Goal: Transaction & Acquisition: Purchase product/service

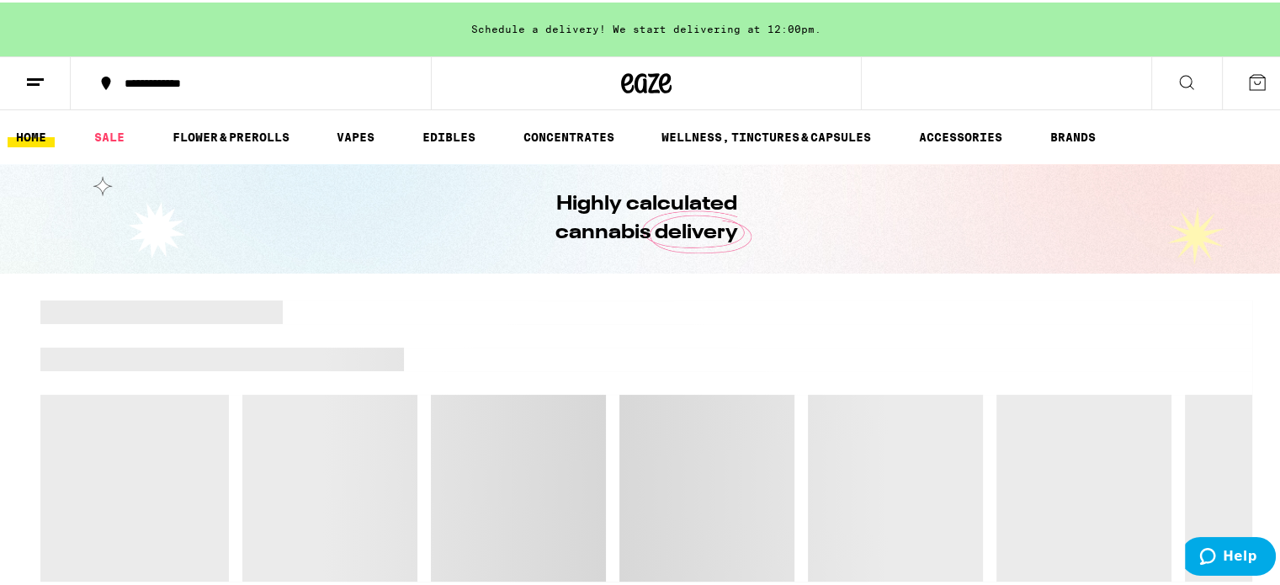
click at [1247, 81] on icon at bounding box center [1257, 80] width 20 height 20
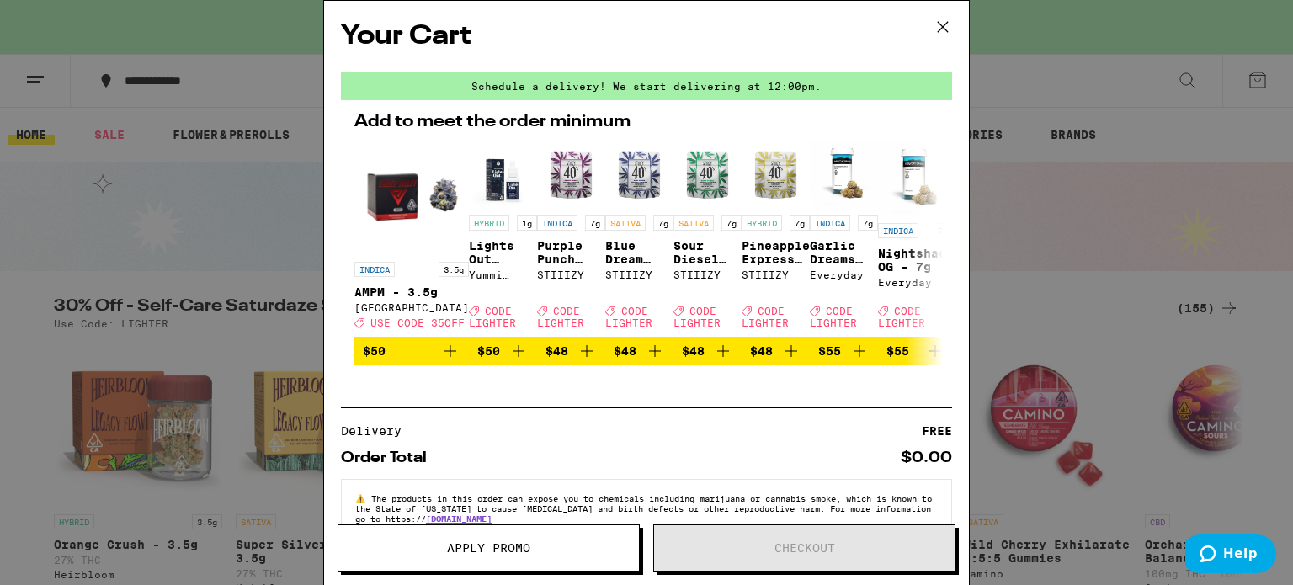
click at [1082, 237] on div "Your Cart Schedule a delivery! We start delivering at 12:00pm. Add to meet the …" at bounding box center [646, 292] width 1293 height 585
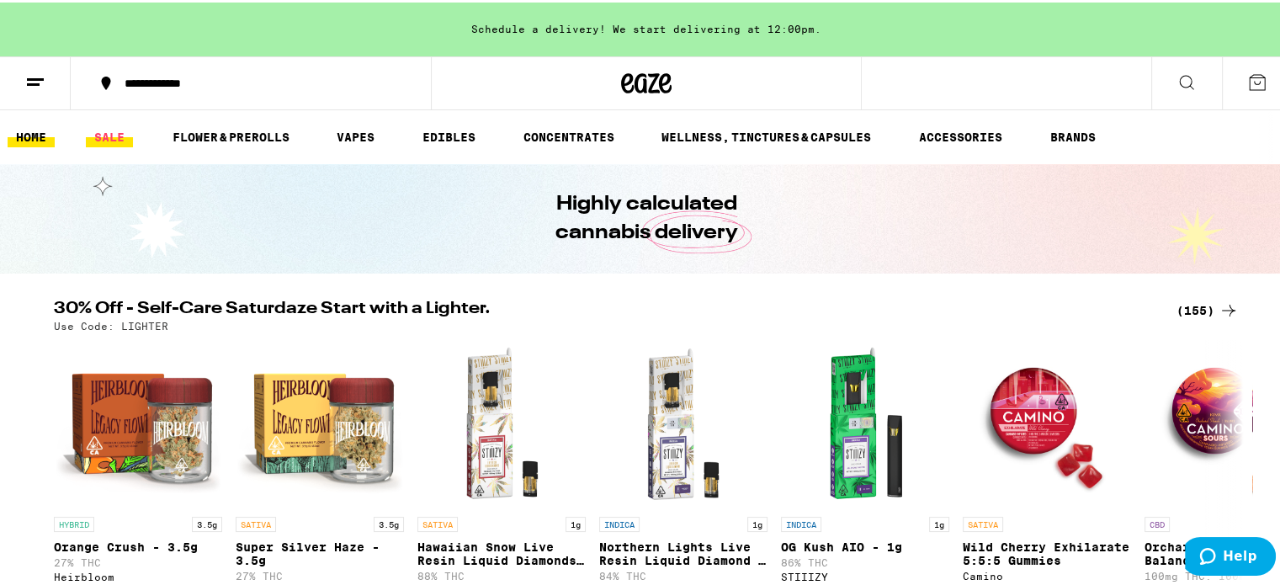
click at [117, 135] on link "SALE" at bounding box center [109, 135] width 47 height 20
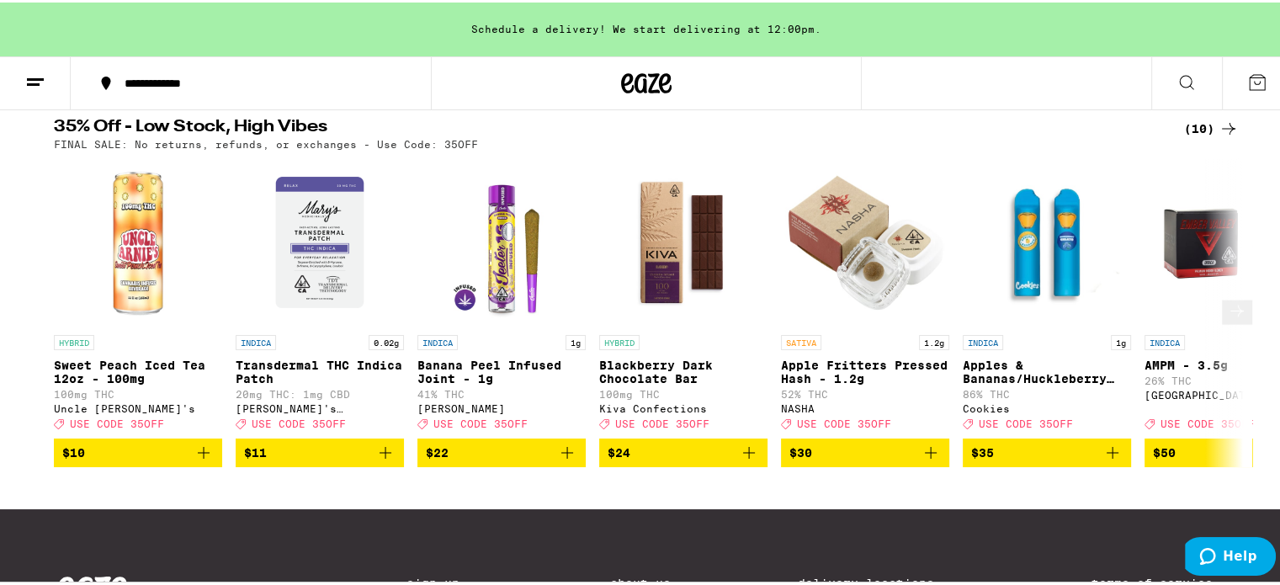
scroll to position [526, 0]
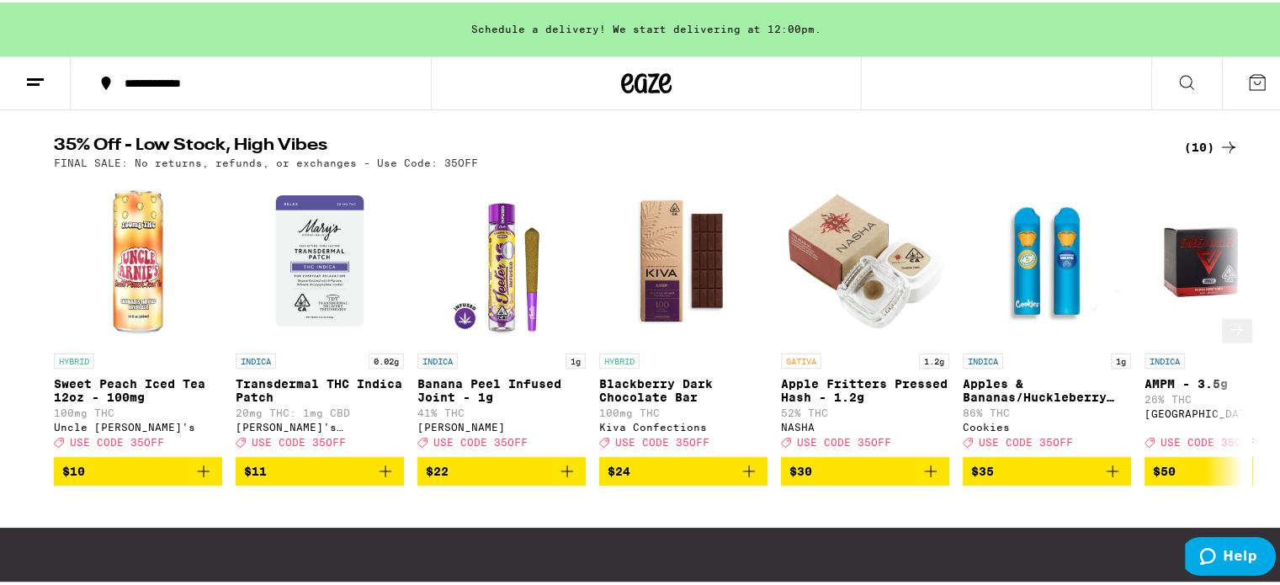
click at [1227, 337] on icon at bounding box center [1237, 327] width 20 height 20
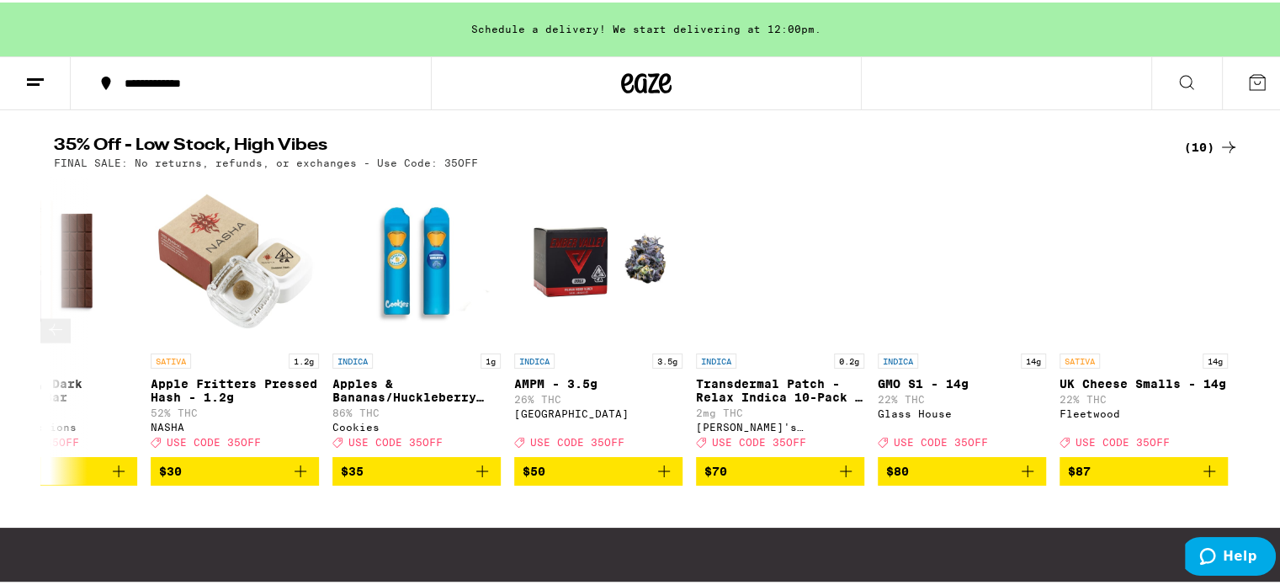
scroll to position [0, 633]
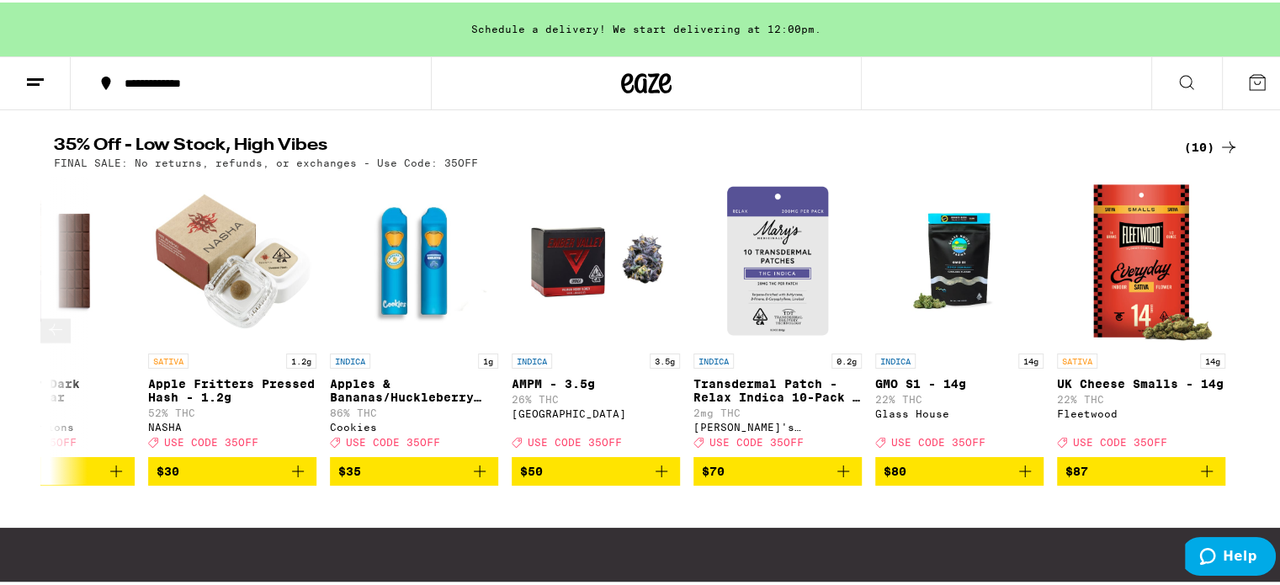
click at [1214, 352] on div at bounding box center [1228, 328] width 47 height 47
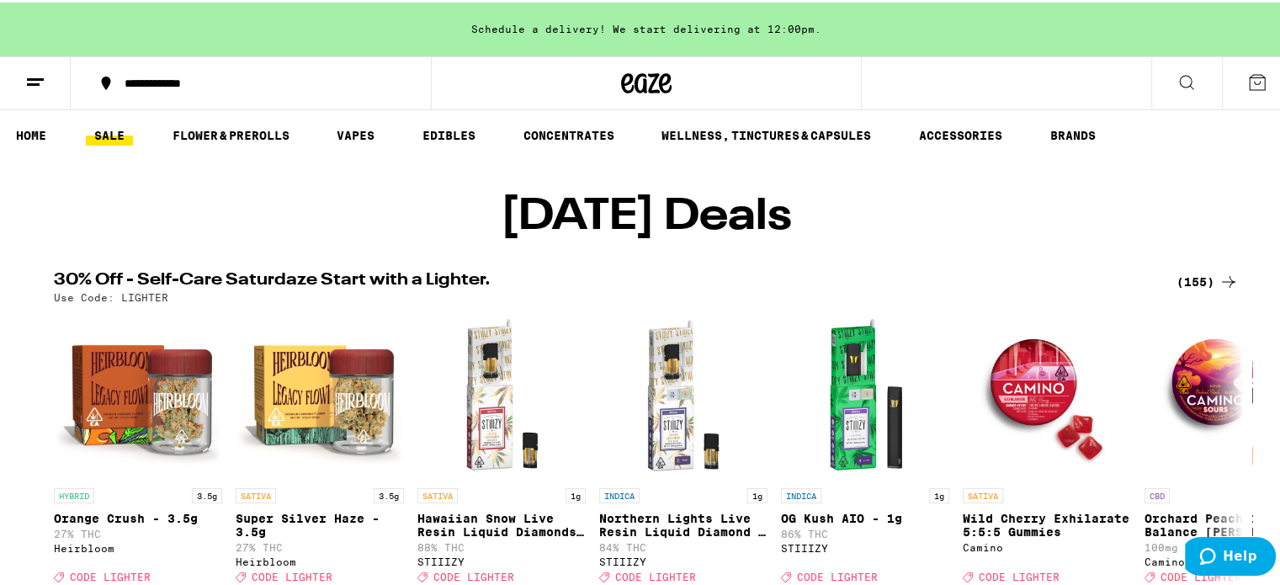
scroll to position [0, 0]
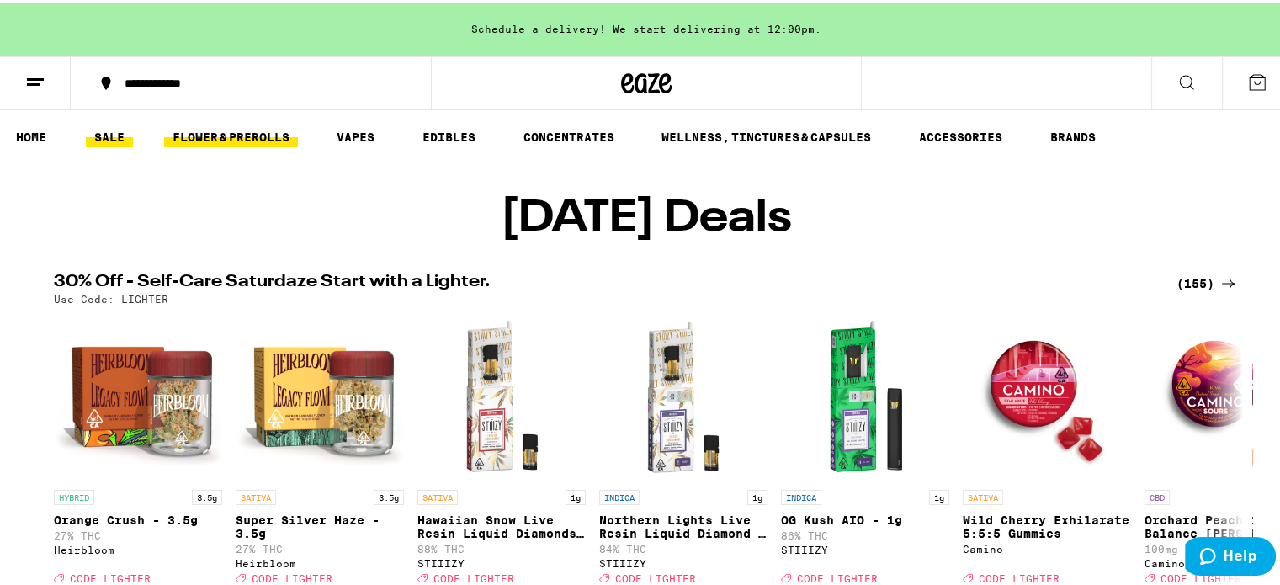
click at [233, 124] on ul "HOME SALE FLOWER & PREROLLS VAPES EDIBLES CONCENTRATES WELLNESS, TINCTURES & CA…" at bounding box center [646, 135] width 1293 height 54
click at [233, 125] on link "FLOWER & PREROLLS" at bounding box center [231, 135] width 134 height 20
click at [263, 134] on link "FLOWER & PREROLLS" at bounding box center [231, 135] width 134 height 20
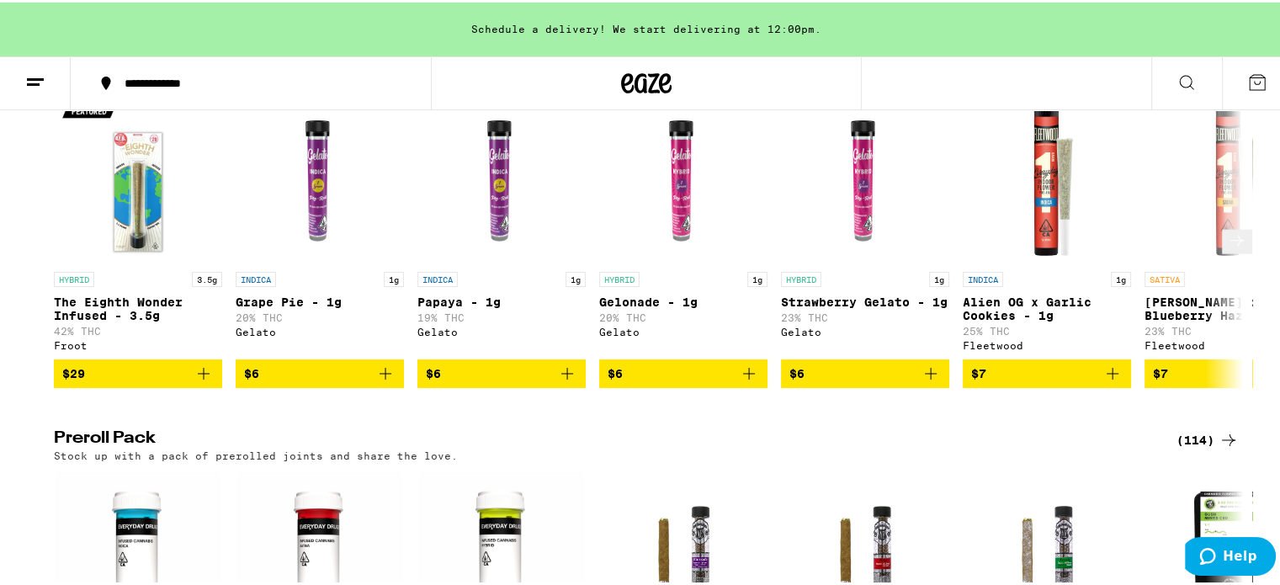
scroll to position [1010, 0]
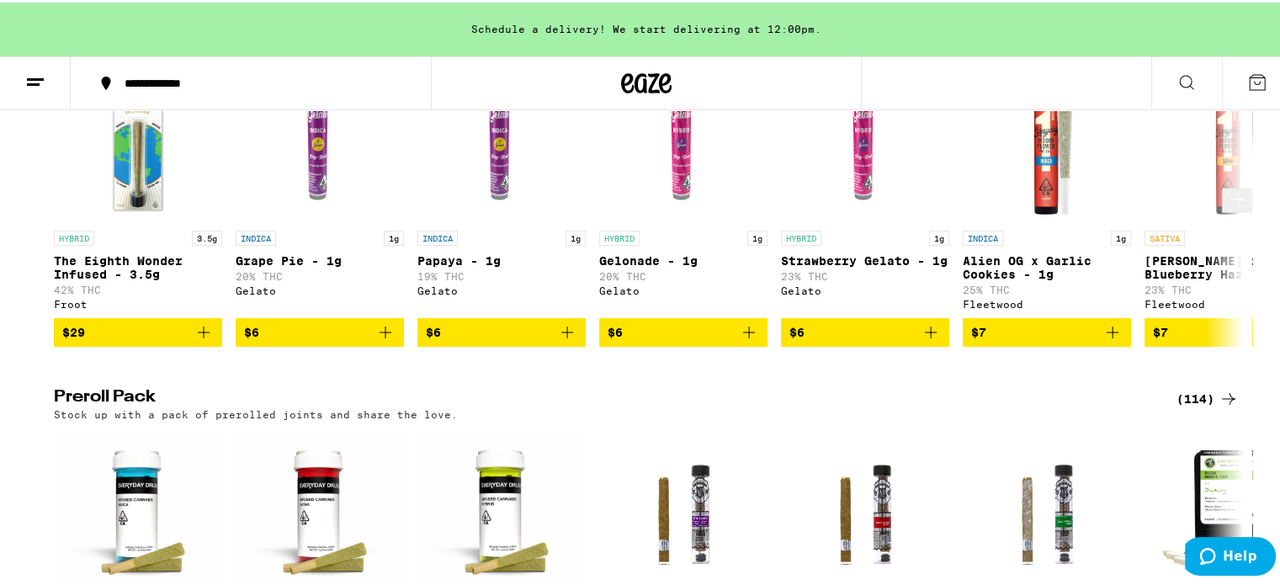
click at [1227, 207] on icon at bounding box center [1237, 197] width 20 height 20
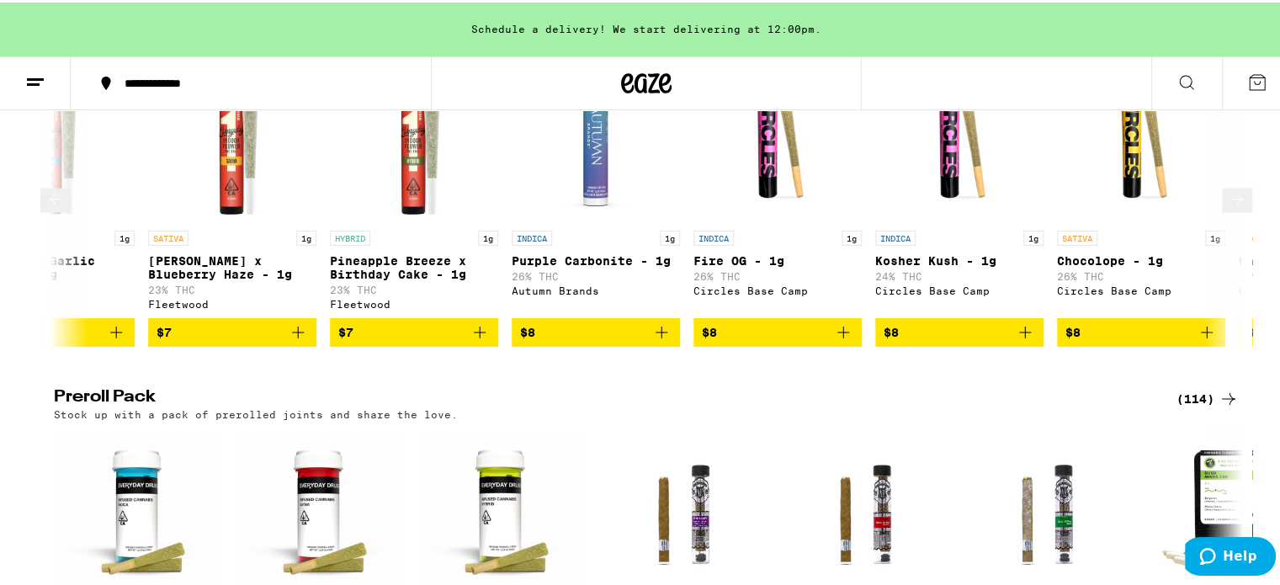
scroll to position [0, 1002]
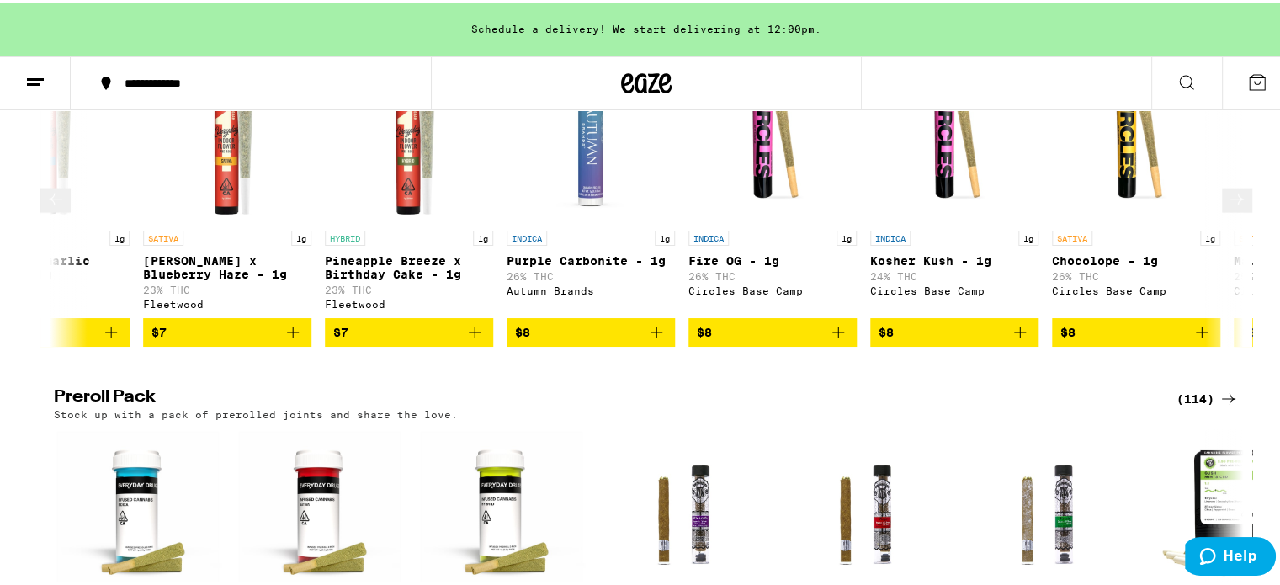
click at [838, 340] on icon "Add to bag" at bounding box center [838, 330] width 20 height 20
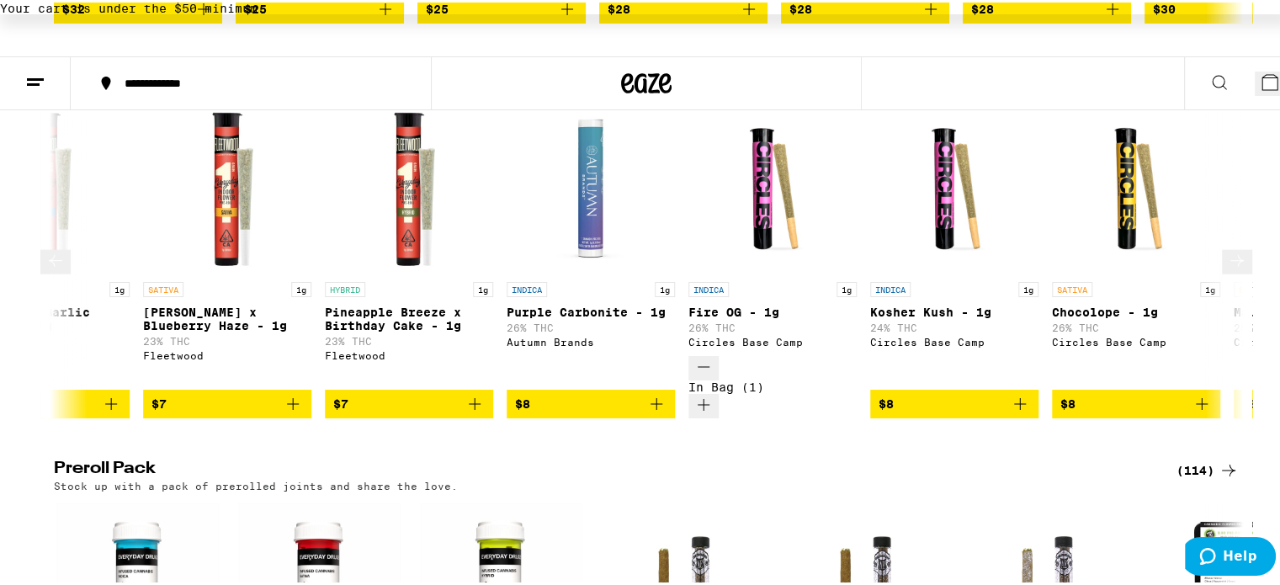
click at [1014, 396] on icon "Add to bag" at bounding box center [1020, 402] width 12 height 12
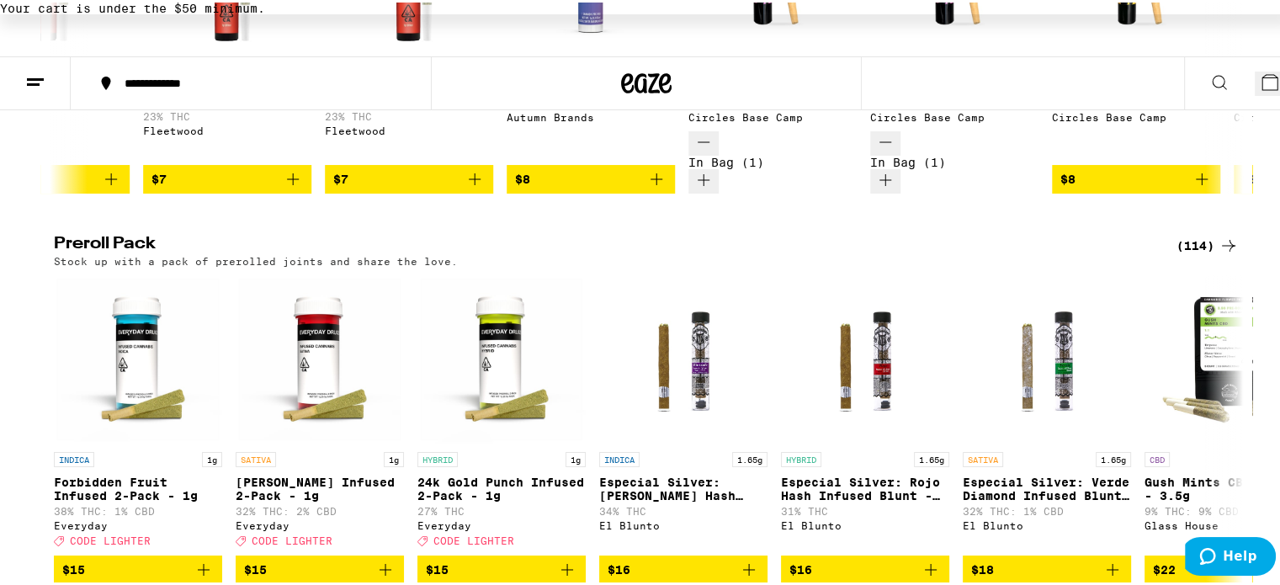
scroll to position [1262, 0]
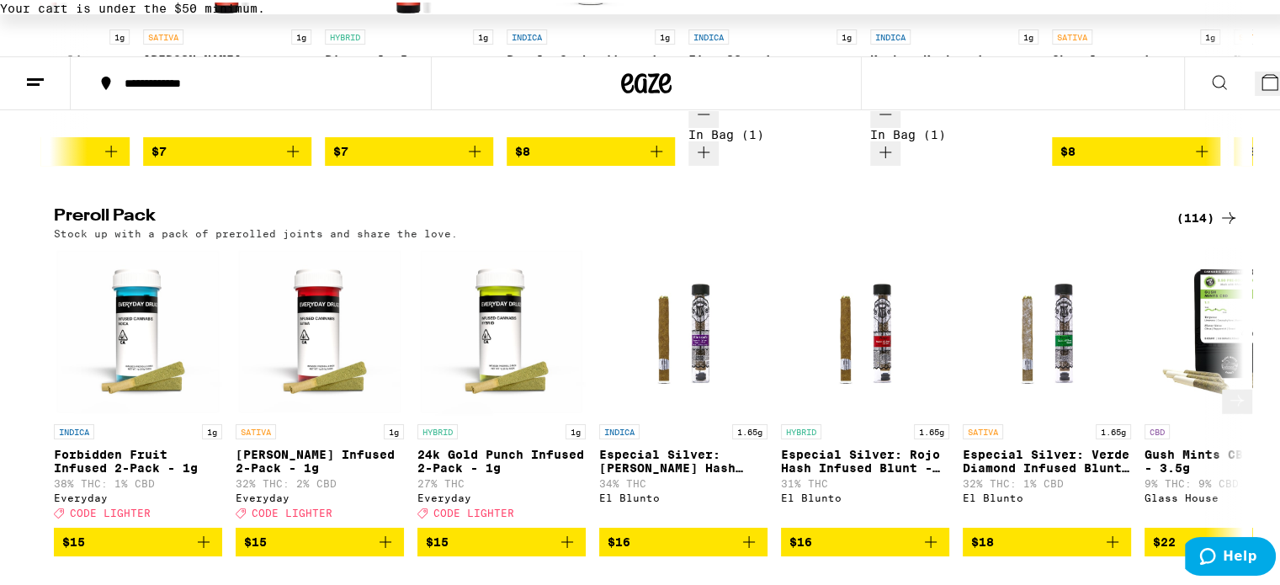
click at [508, 529] on span "$15" at bounding box center [501, 539] width 151 height 20
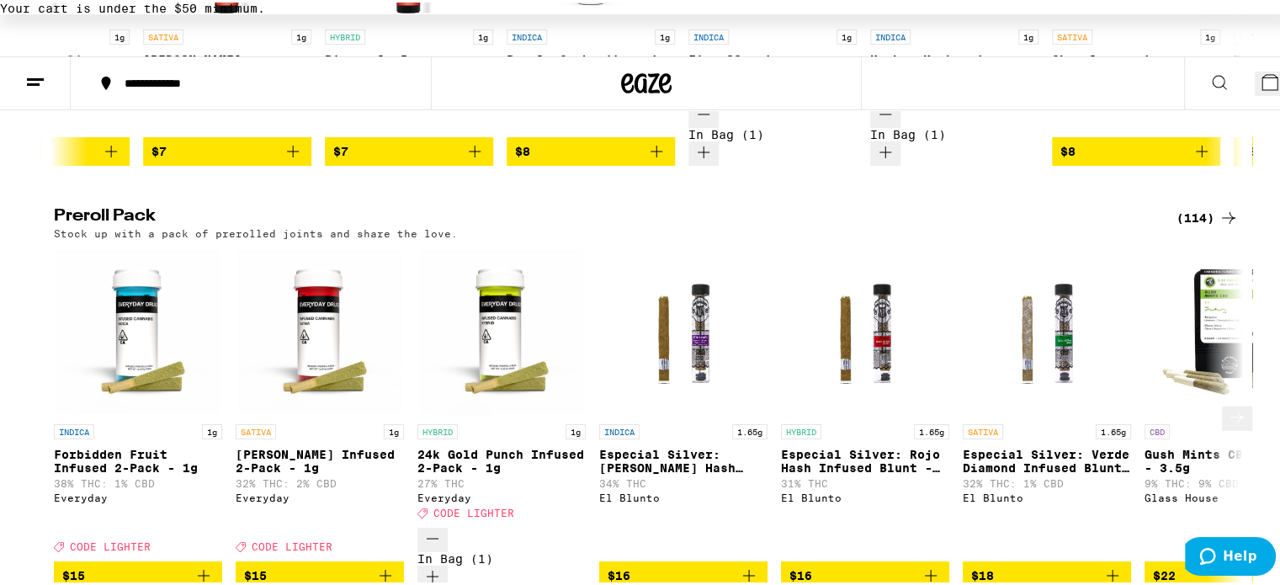
click at [180, 563] on span "$15" at bounding box center [137, 573] width 151 height 20
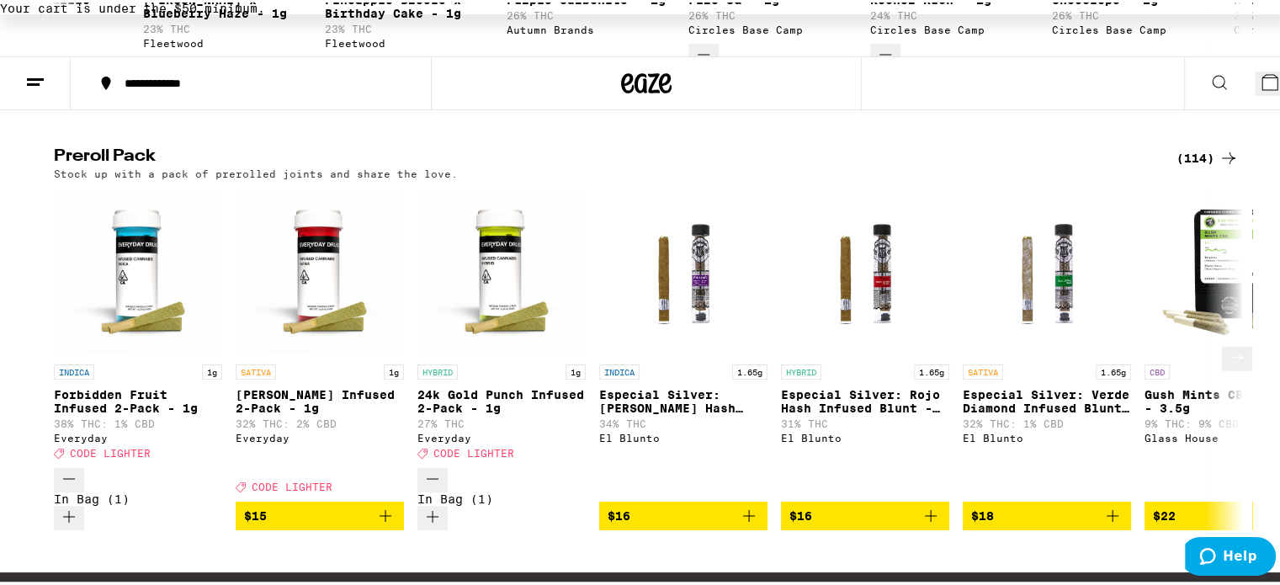
scroll to position [1347, 0]
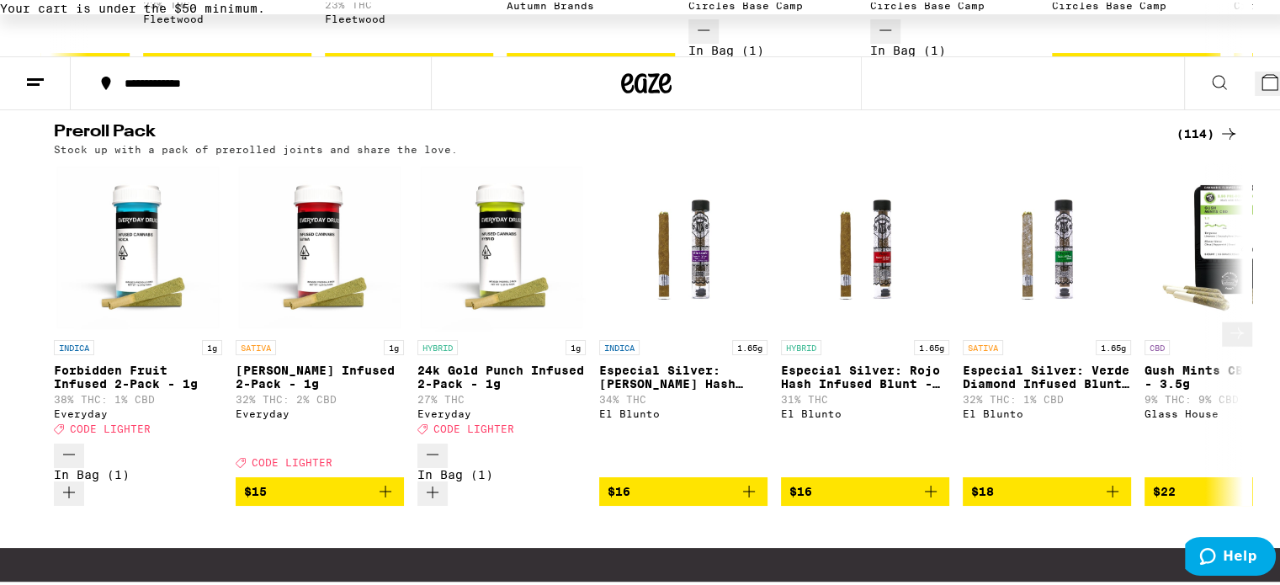
click at [1230, 325] on icon at bounding box center [1236, 331] width 13 height 12
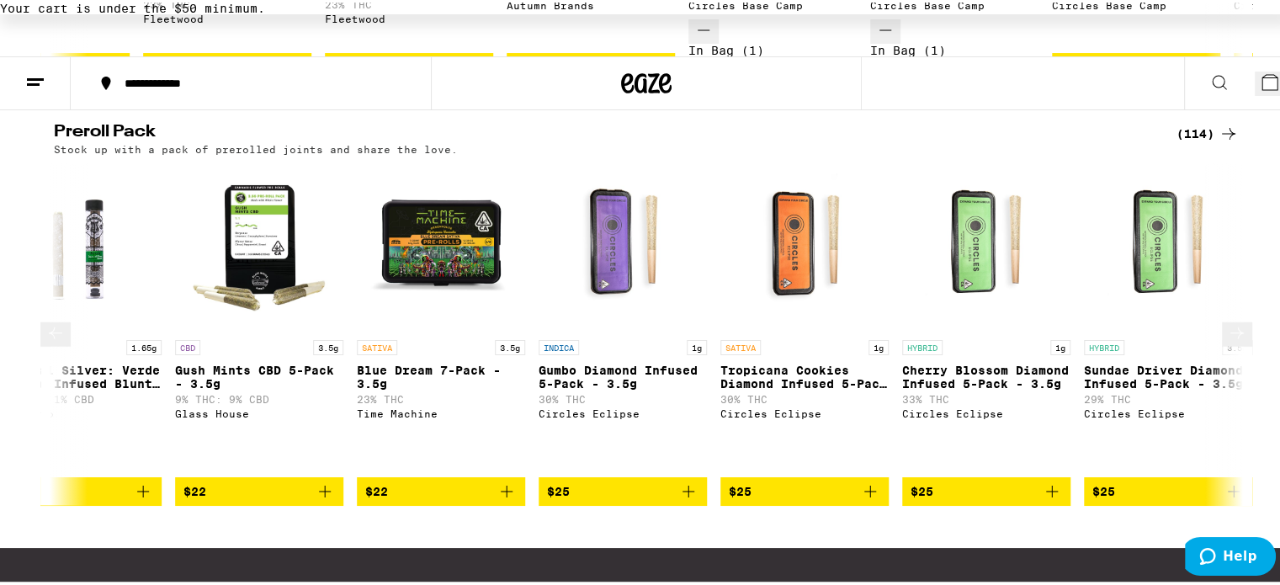
scroll to position [0, 1002]
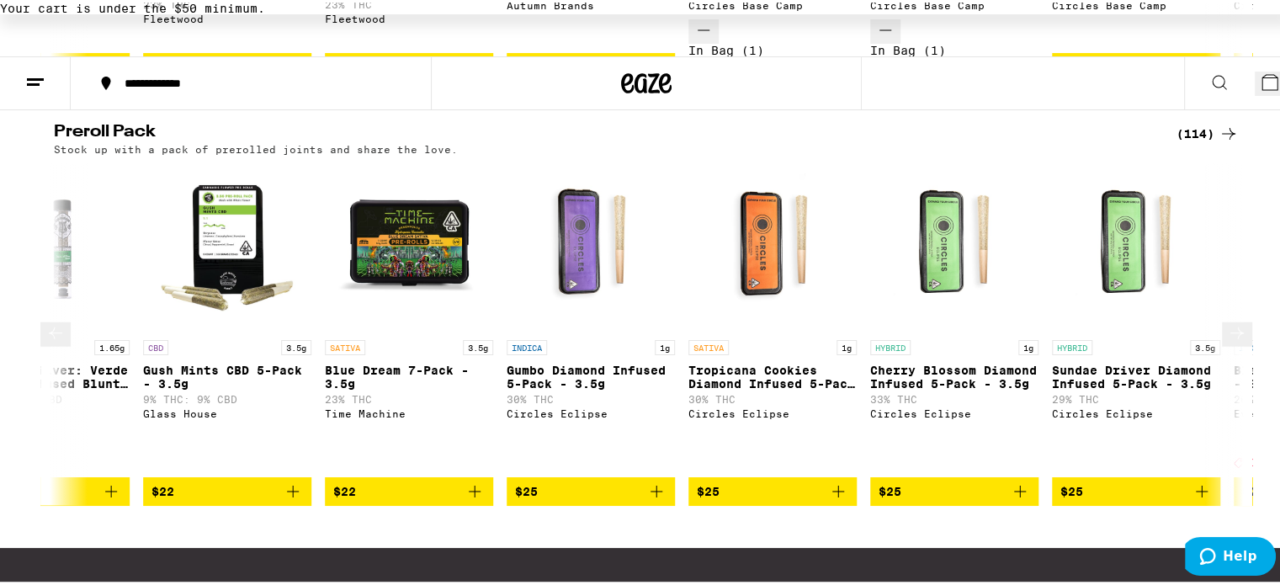
click at [1010, 479] on icon "Add to bag" at bounding box center [1020, 489] width 20 height 20
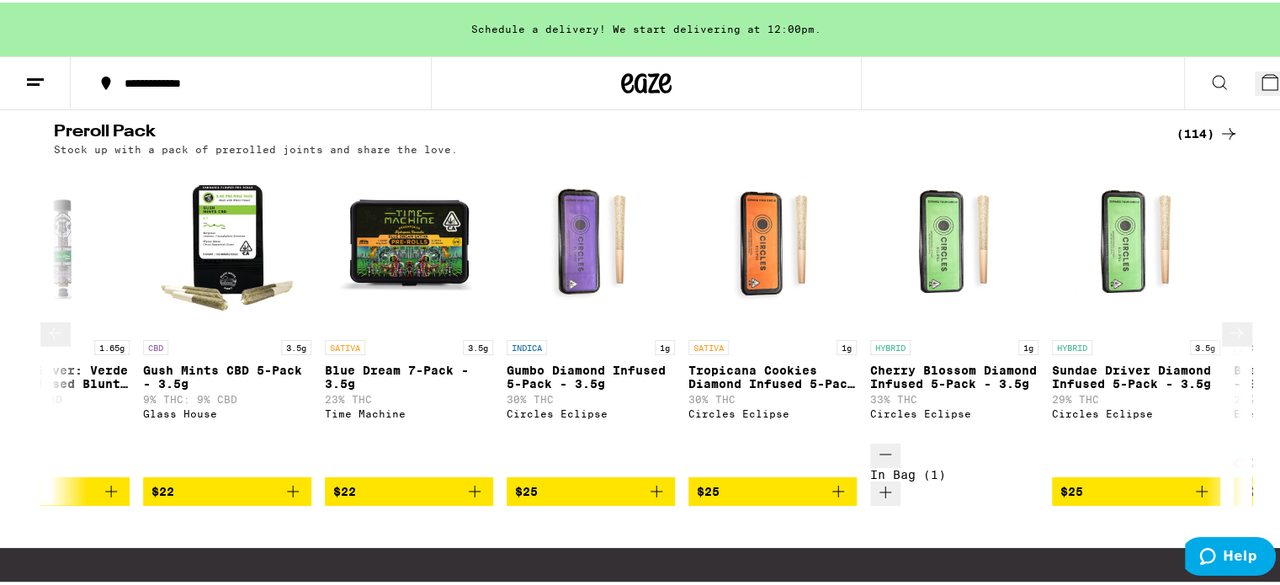
click at [1227, 321] on icon at bounding box center [1237, 331] width 20 height 20
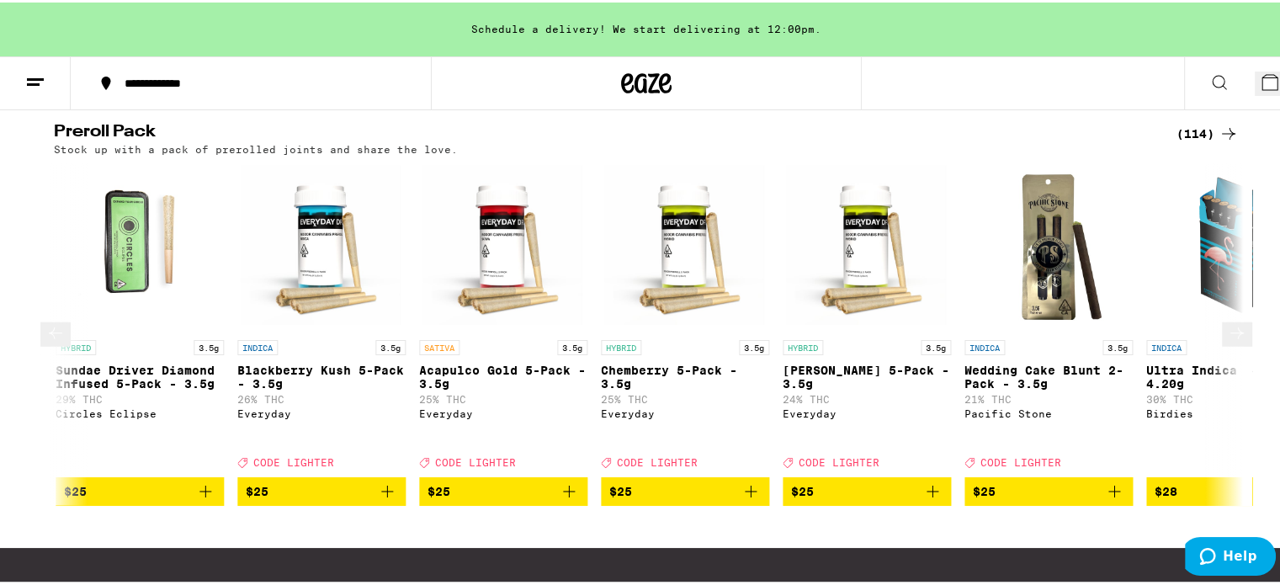
scroll to position [0, 2003]
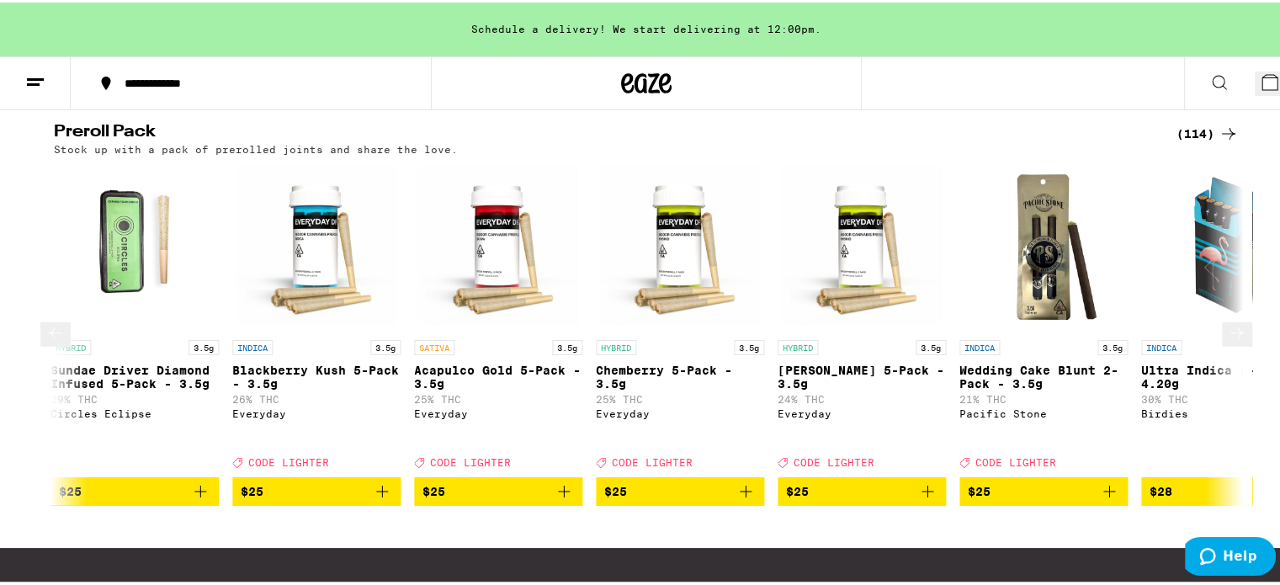
click at [1227, 321] on icon at bounding box center [1237, 331] width 20 height 20
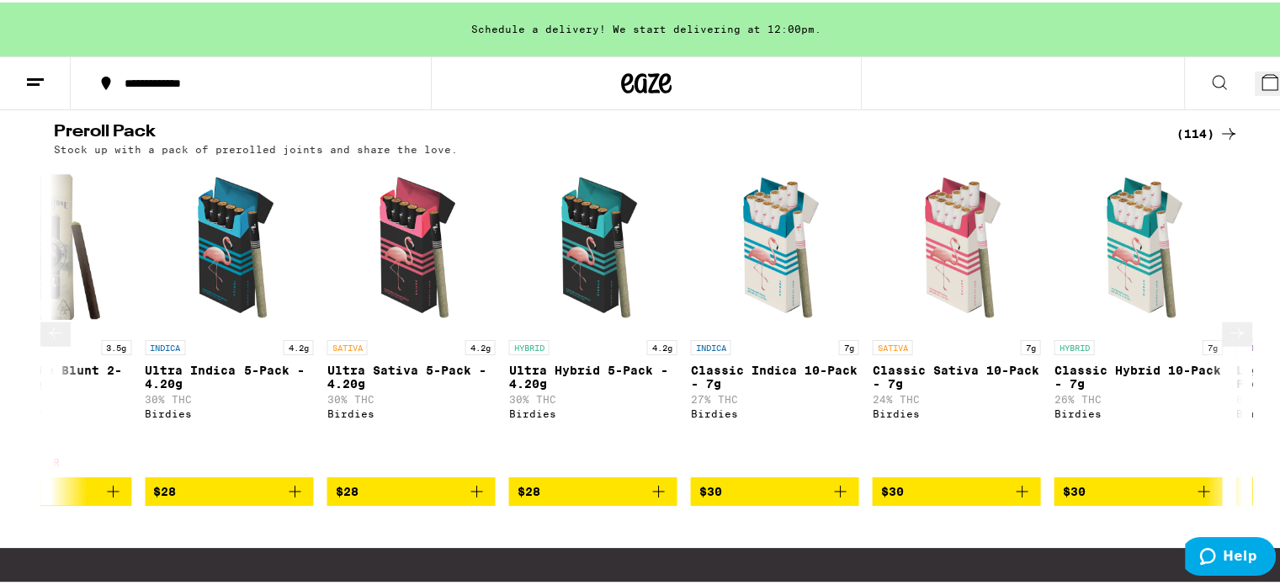
scroll to position [0, 3006]
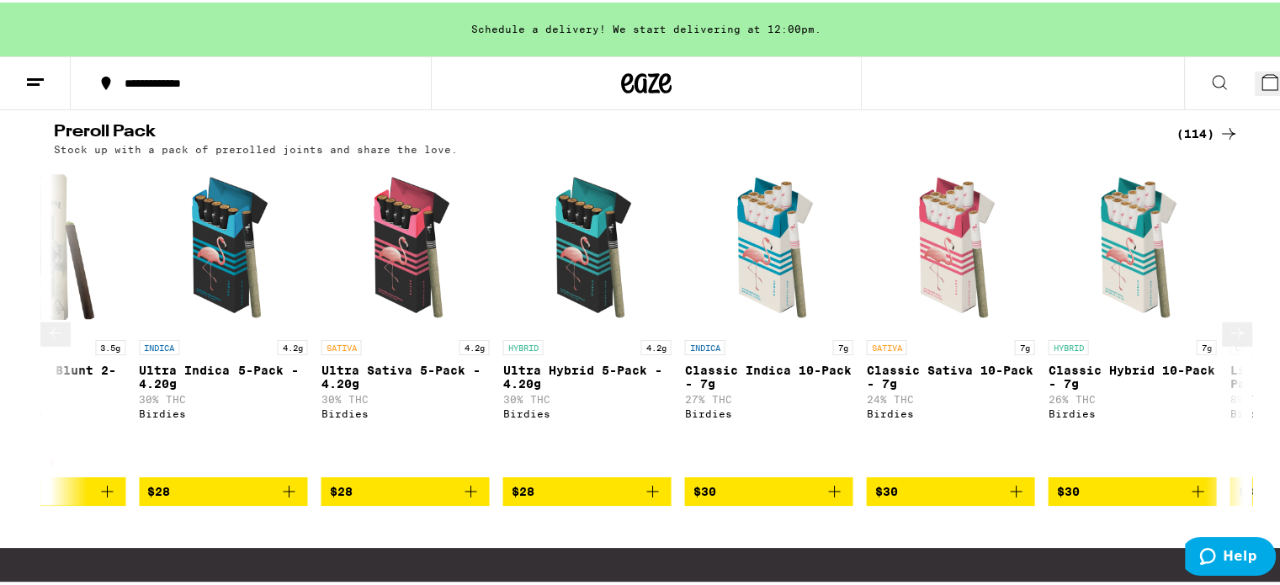
click at [199, 337] on div "INDICA 4.2g" at bounding box center [223, 344] width 168 height 15
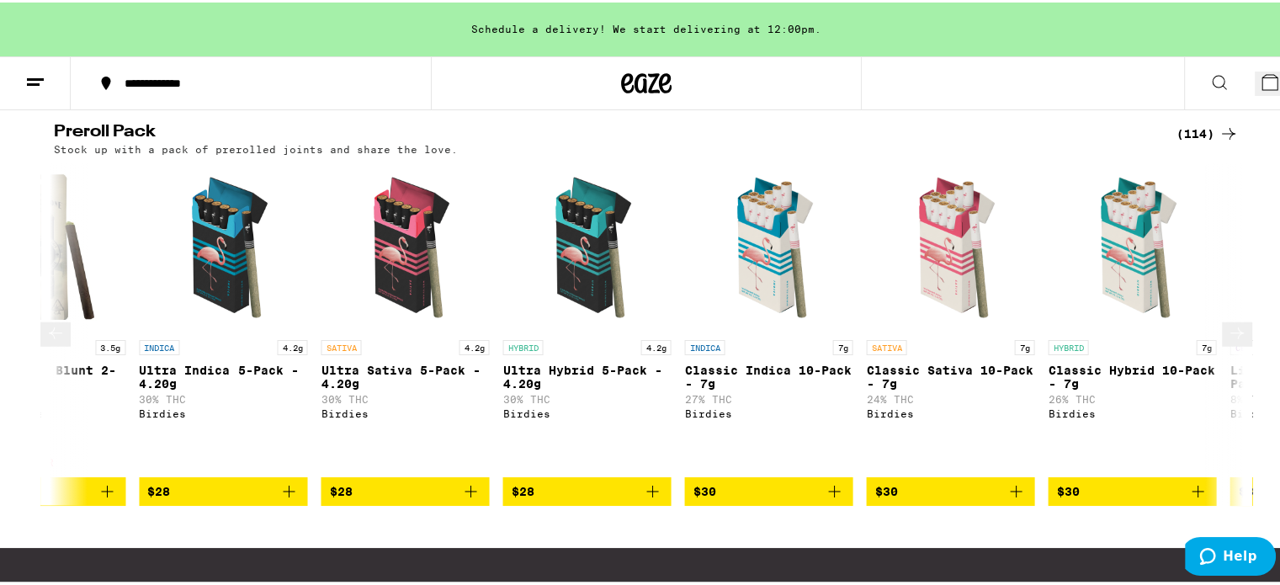
click at [1227, 321] on icon at bounding box center [1237, 331] width 20 height 20
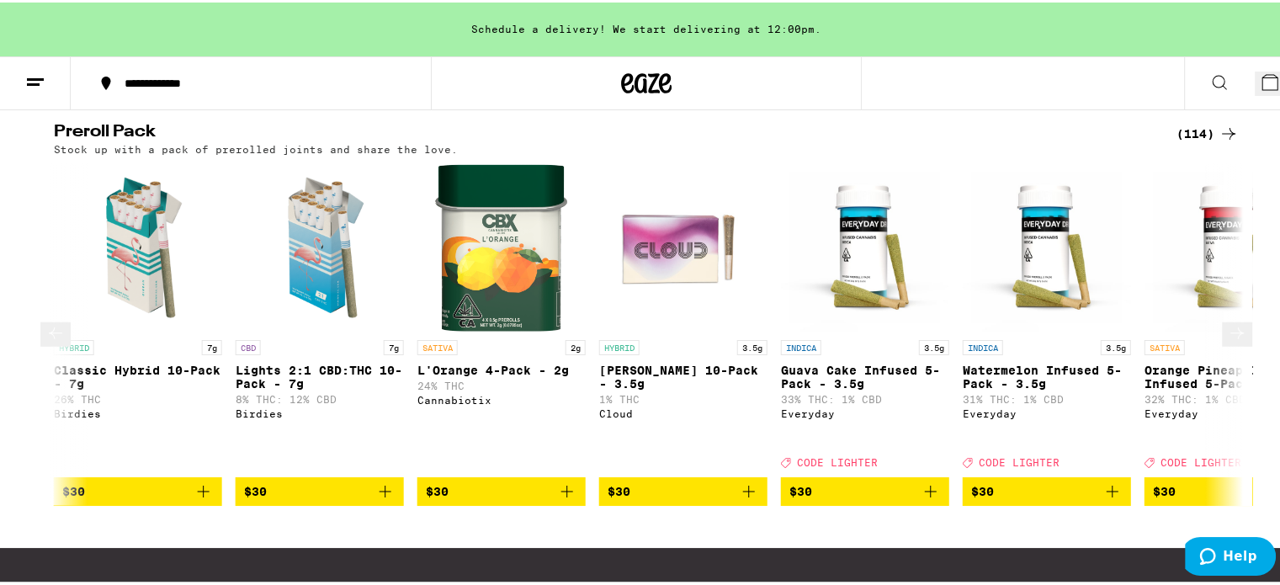
scroll to position [0, 4007]
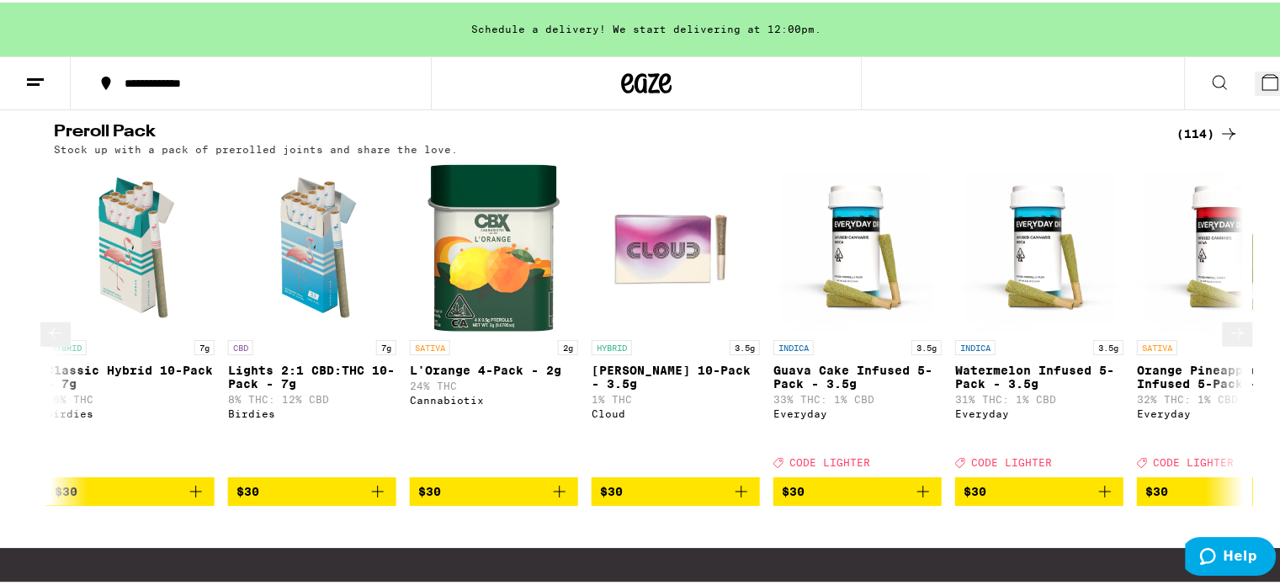
click at [1227, 321] on icon at bounding box center [1237, 331] width 20 height 20
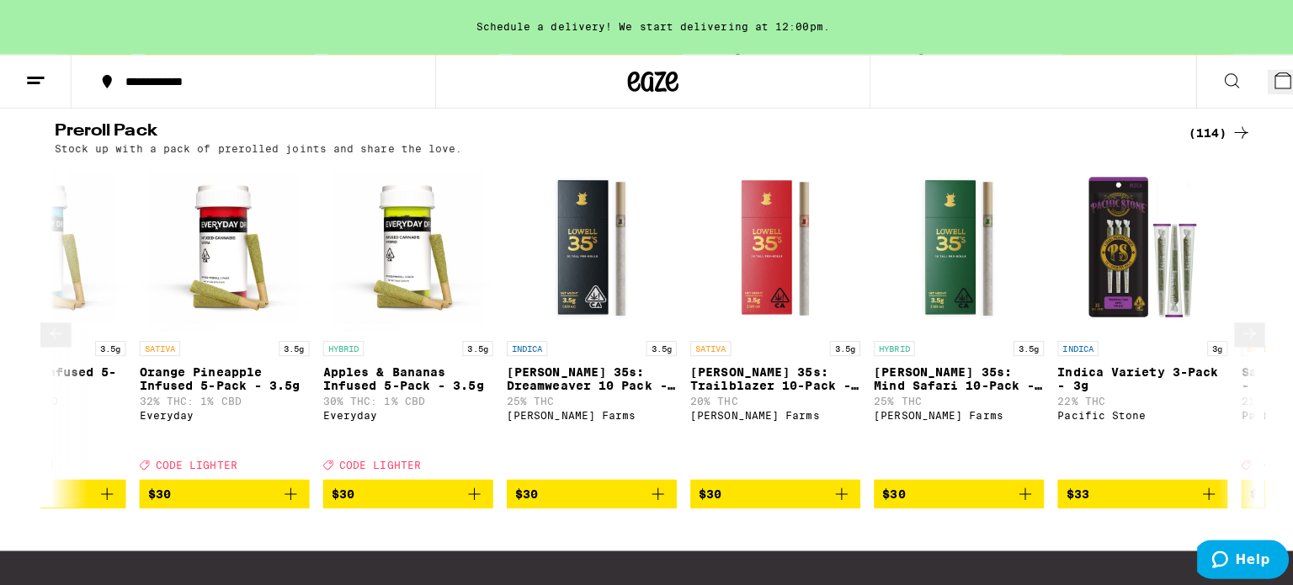
scroll to position [0, 5009]
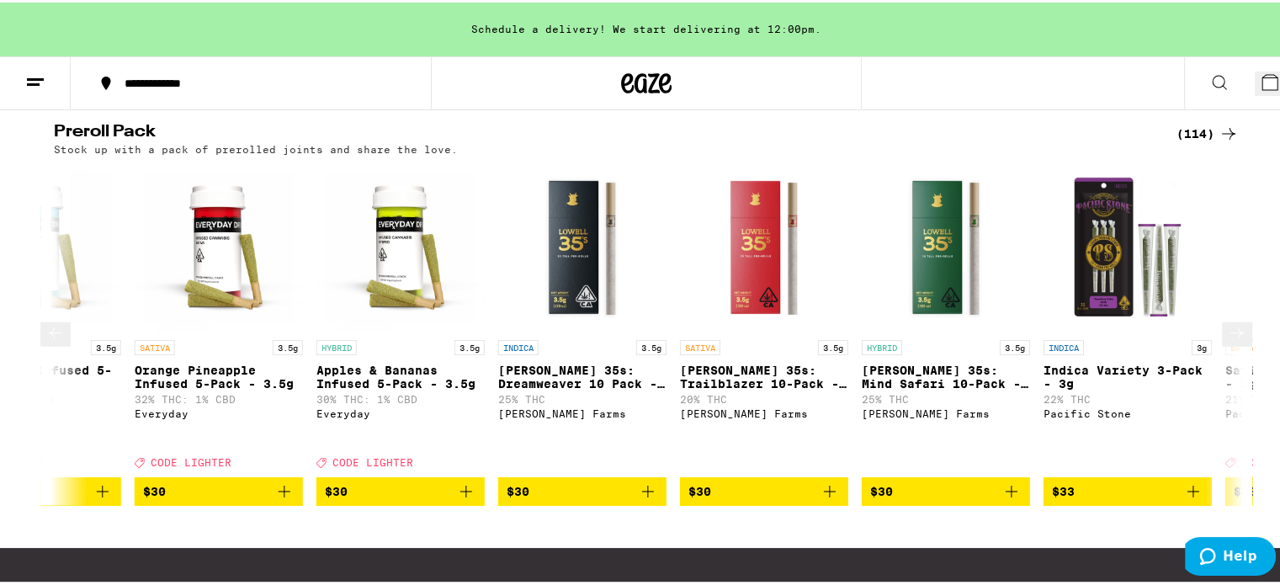
click at [413, 479] on span "$30" at bounding box center [400, 489] width 151 height 20
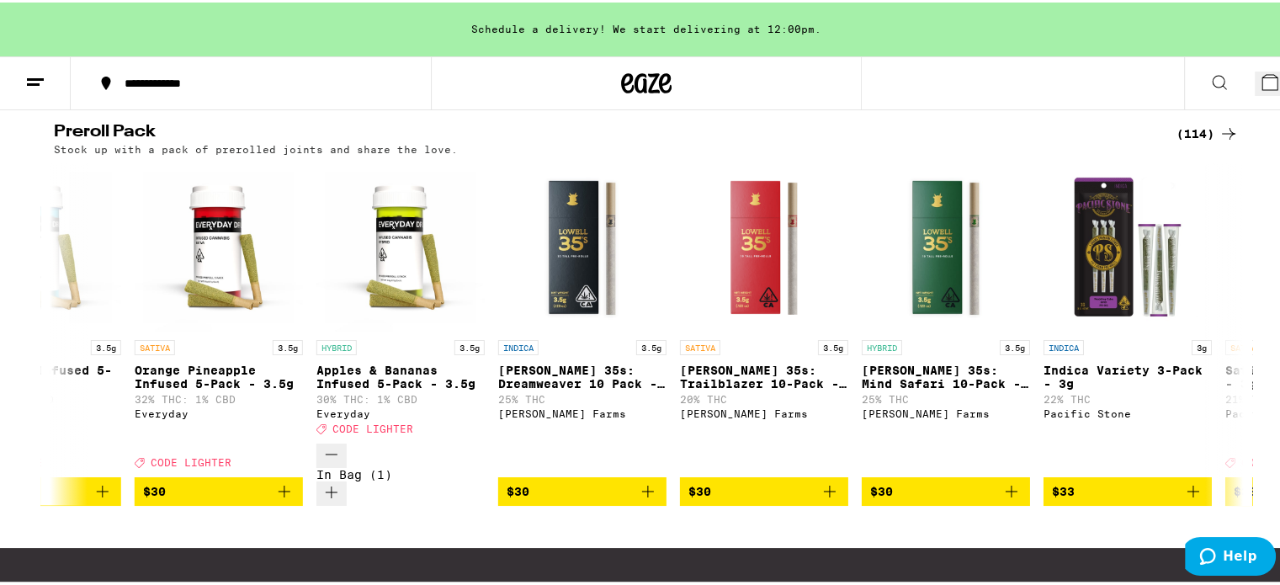
click at [1262, 79] on icon at bounding box center [1269, 79] width 15 height 15
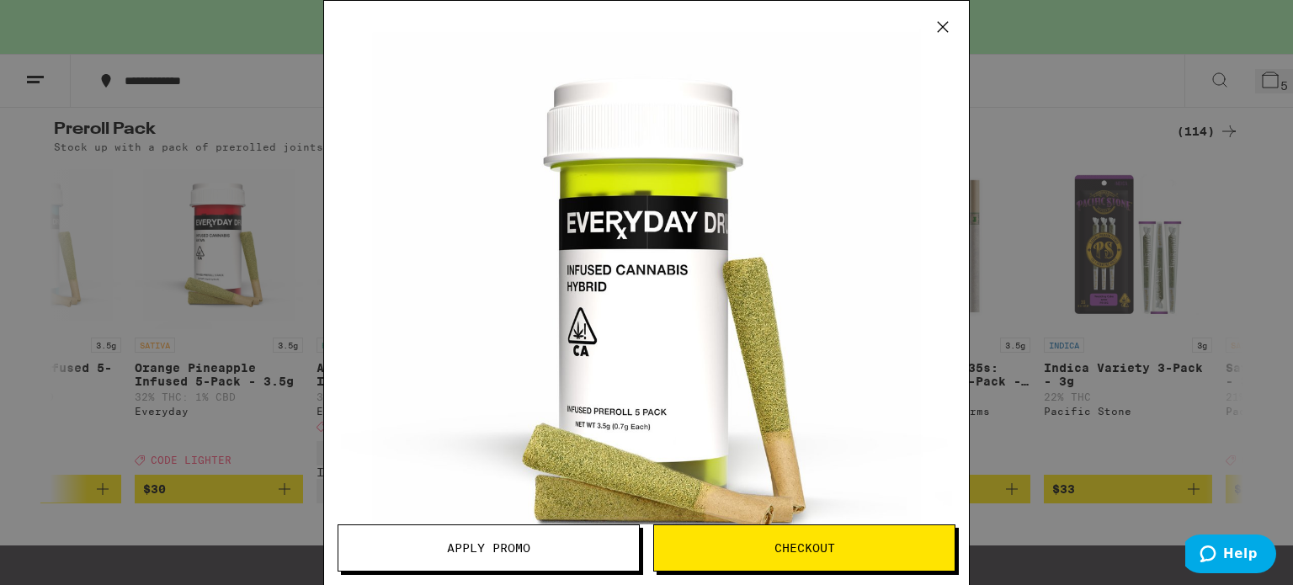
scroll to position [92, 0]
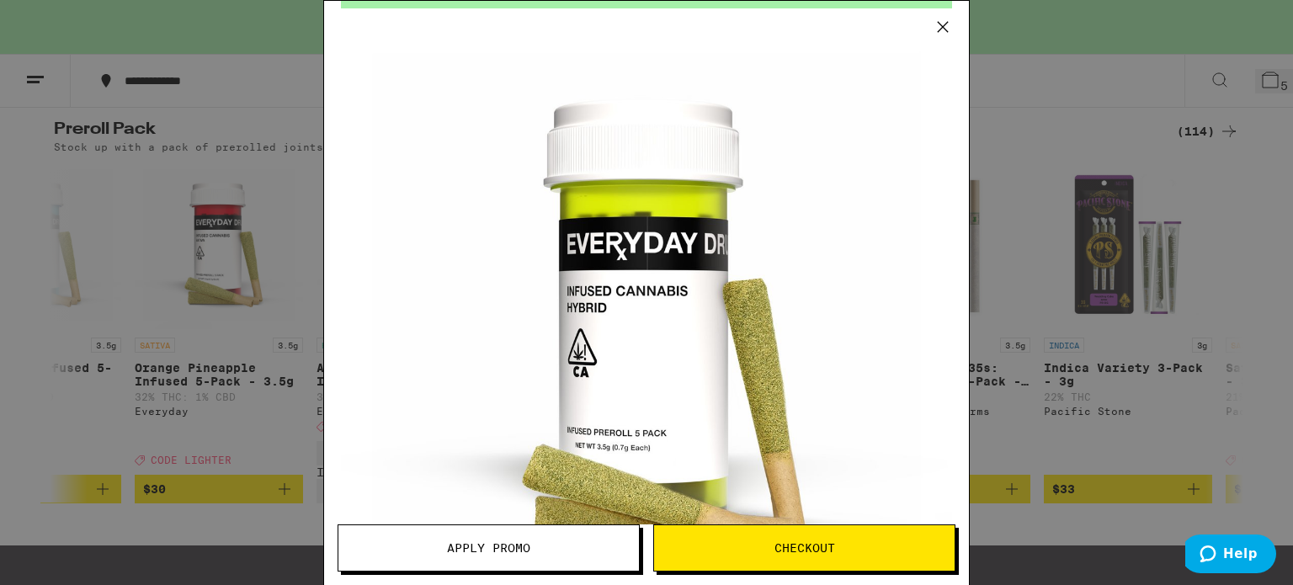
click at [825, 537] on button "Checkout" at bounding box center [804, 547] width 302 height 47
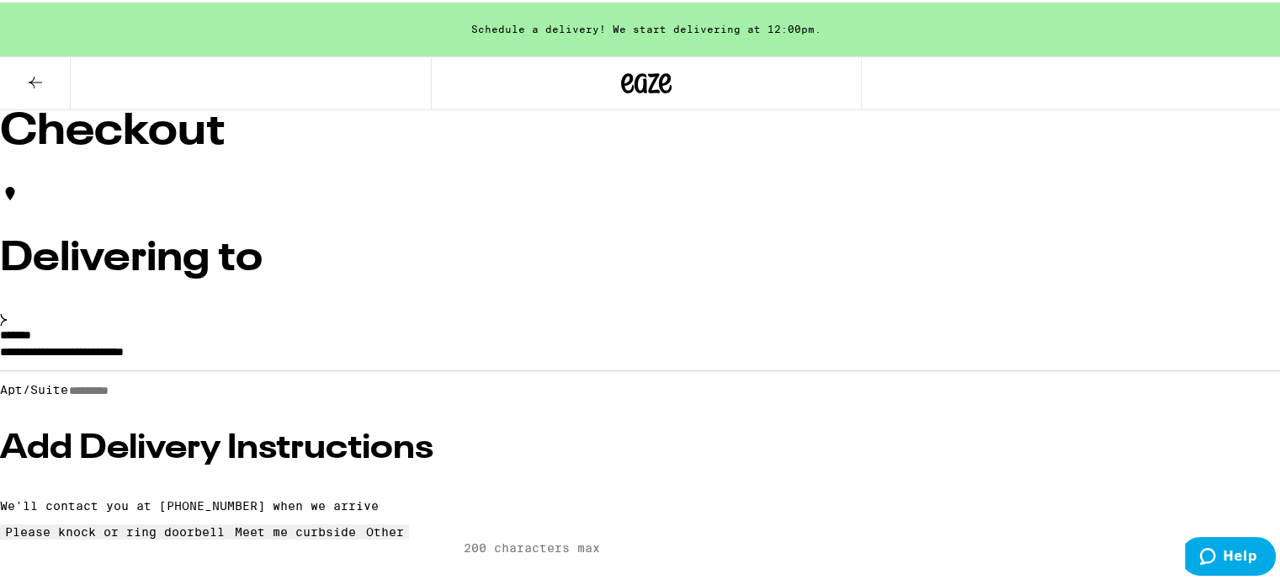
click at [39, 77] on icon at bounding box center [35, 80] width 20 height 20
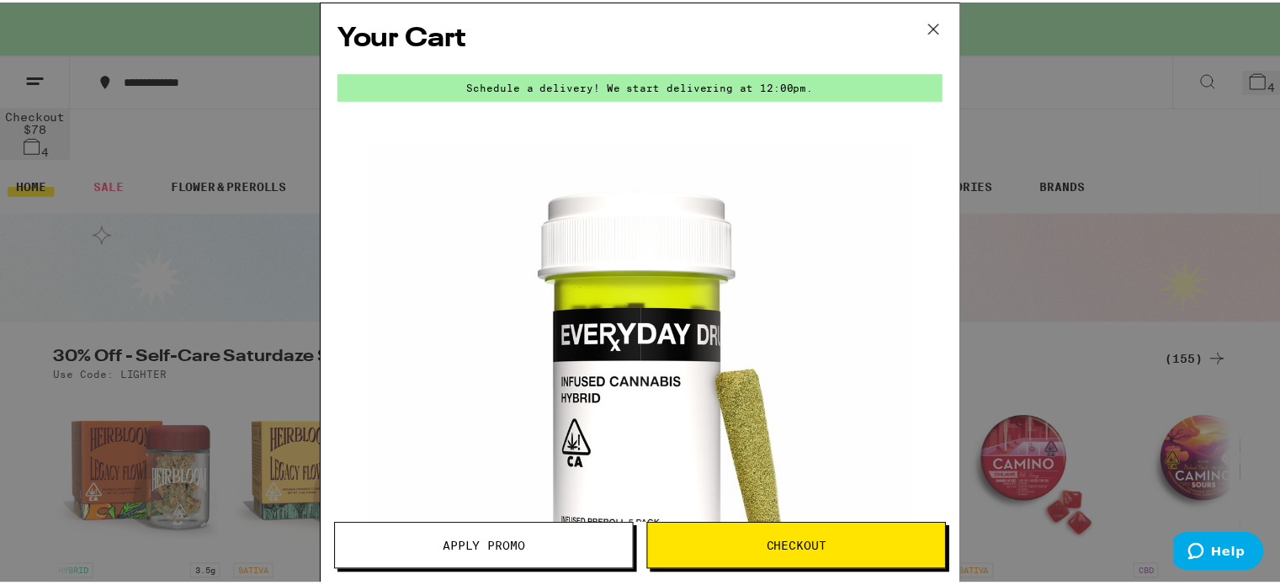
scroll to position [56, 0]
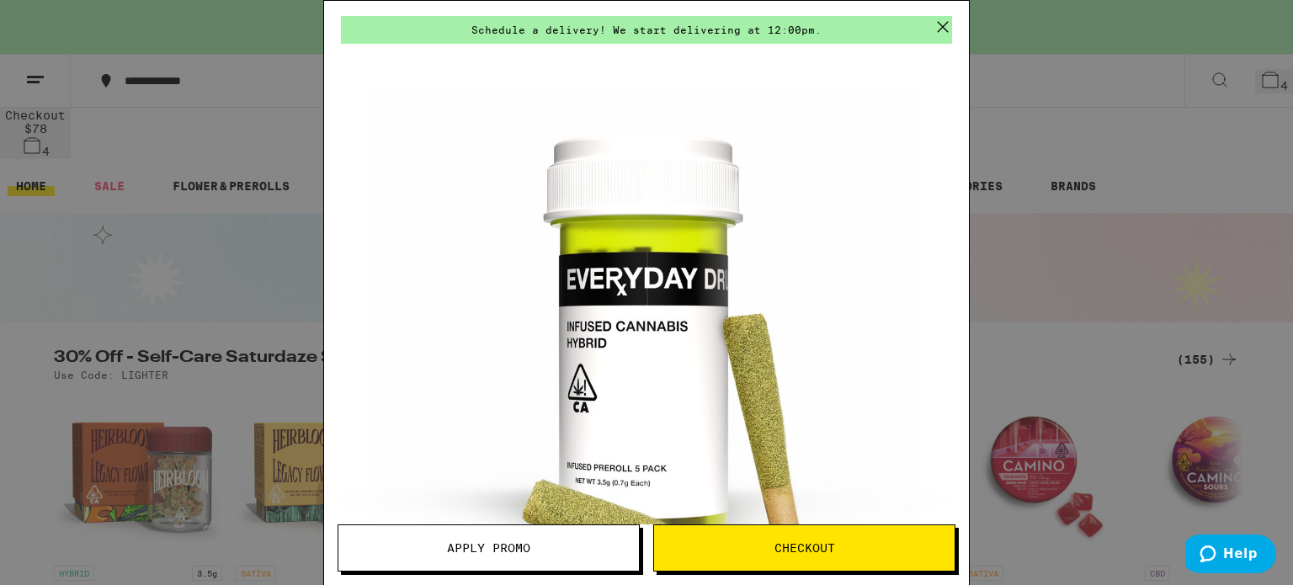
click at [943, 21] on icon at bounding box center [942, 26] width 25 height 25
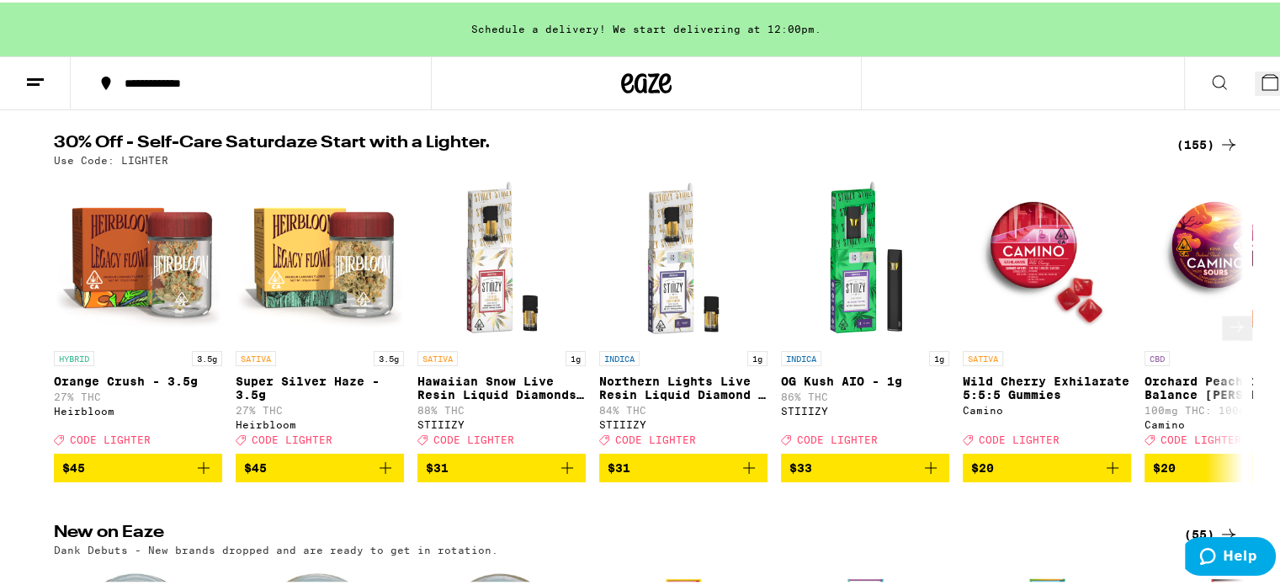
scroll to position [252, 0]
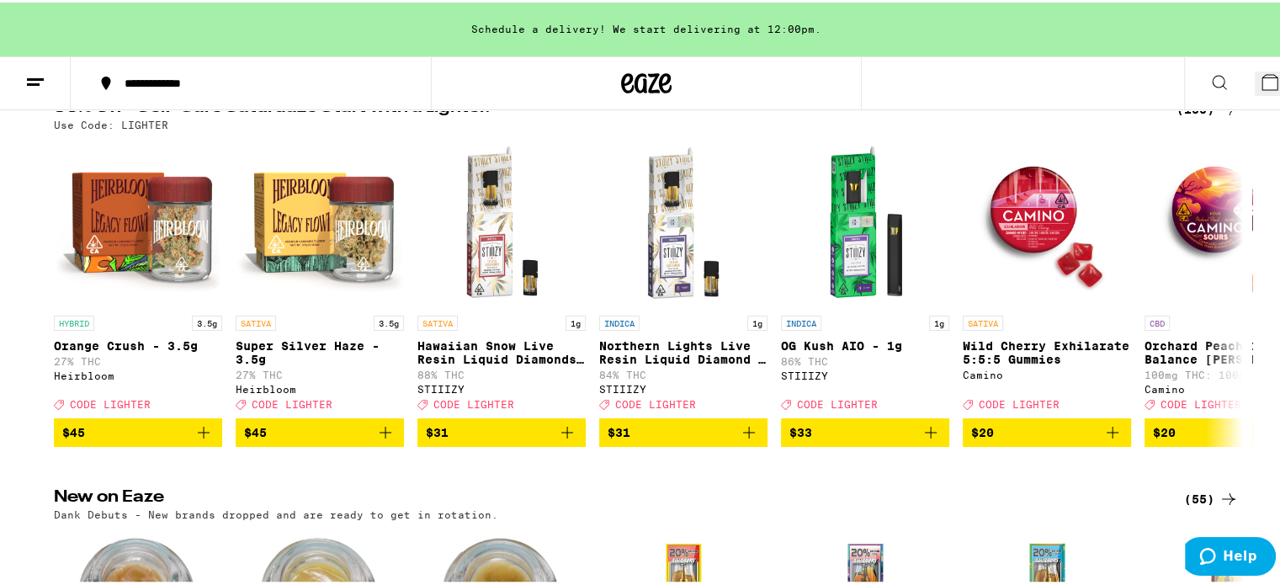
click at [1260, 88] on icon at bounding box center [1270, 80] width 20 height 20
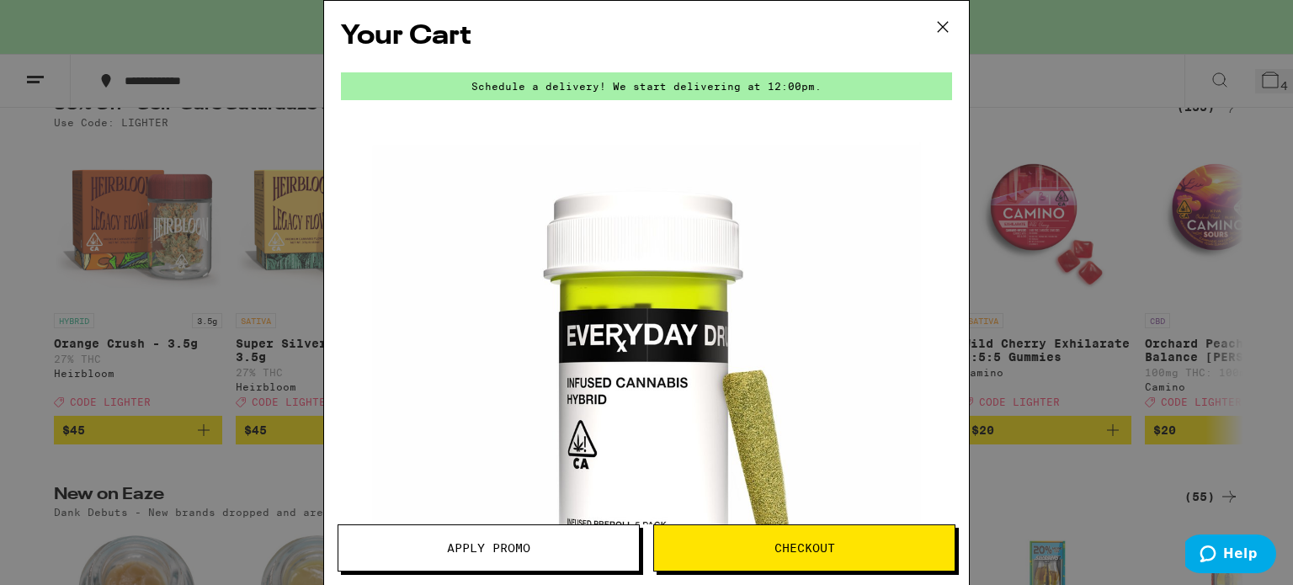
click at [518, 534] on button "Apply Promo" at bounding box center [488, 547] width 302 height 47
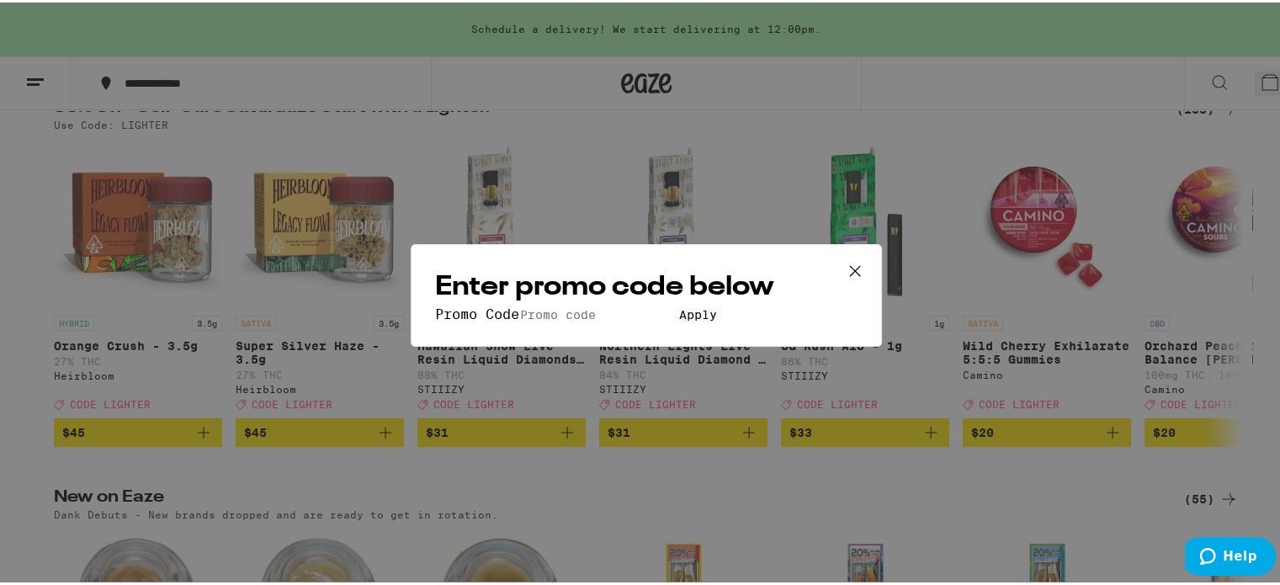
click at [618, 304] on form "Promo Code Apply" at bounding box center [646, 312] width 423 height 16
click at [616, 305] on input "Promo Code" at bounding box center [596, 312] width 155 height 15
type input "LIGHTER"
click at [674, 320] on button "Apply" at bounding box center [698, 312] width 48 height 15
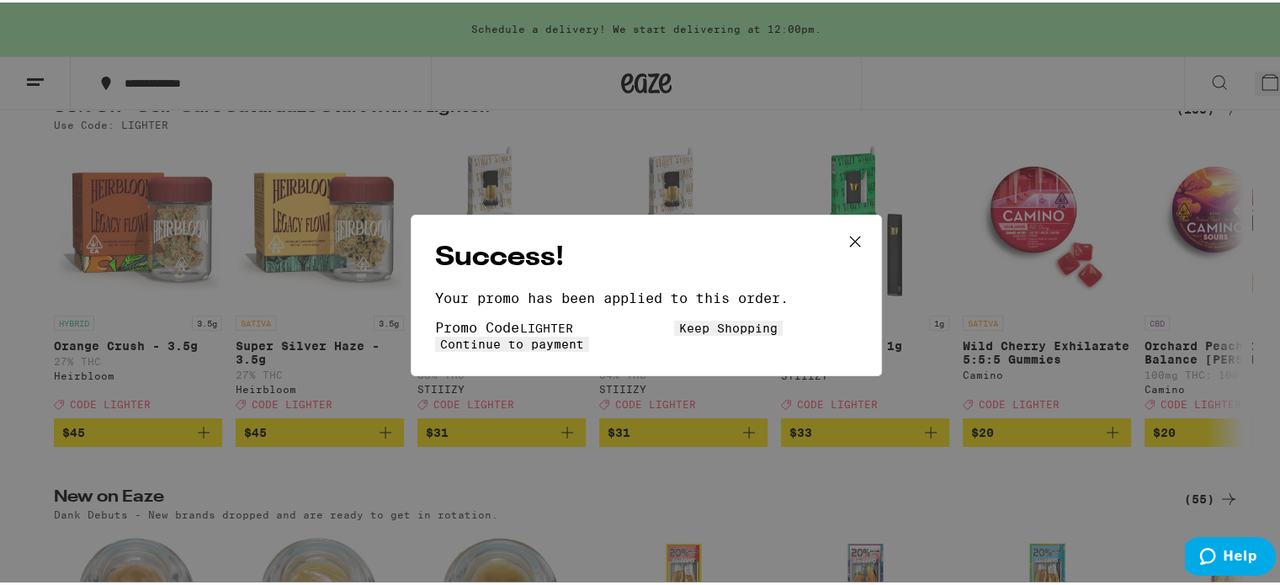
click at [584, 335] on span "Continue to payment" at bounding box center [512, 341] width 144 height 13
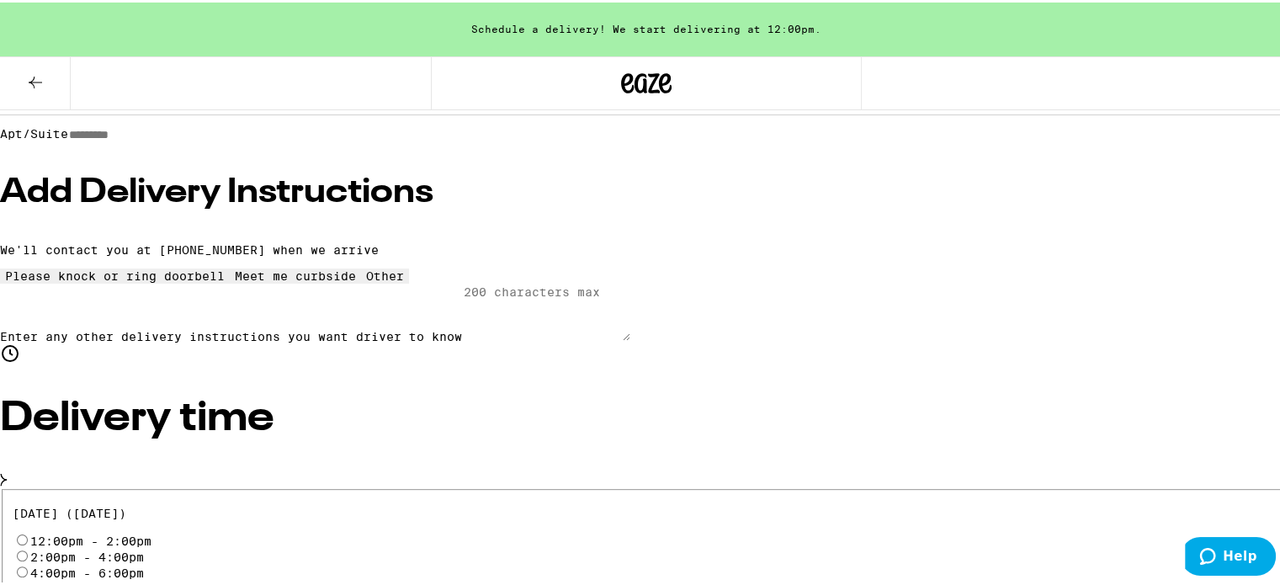
scroll to position [337, 0]
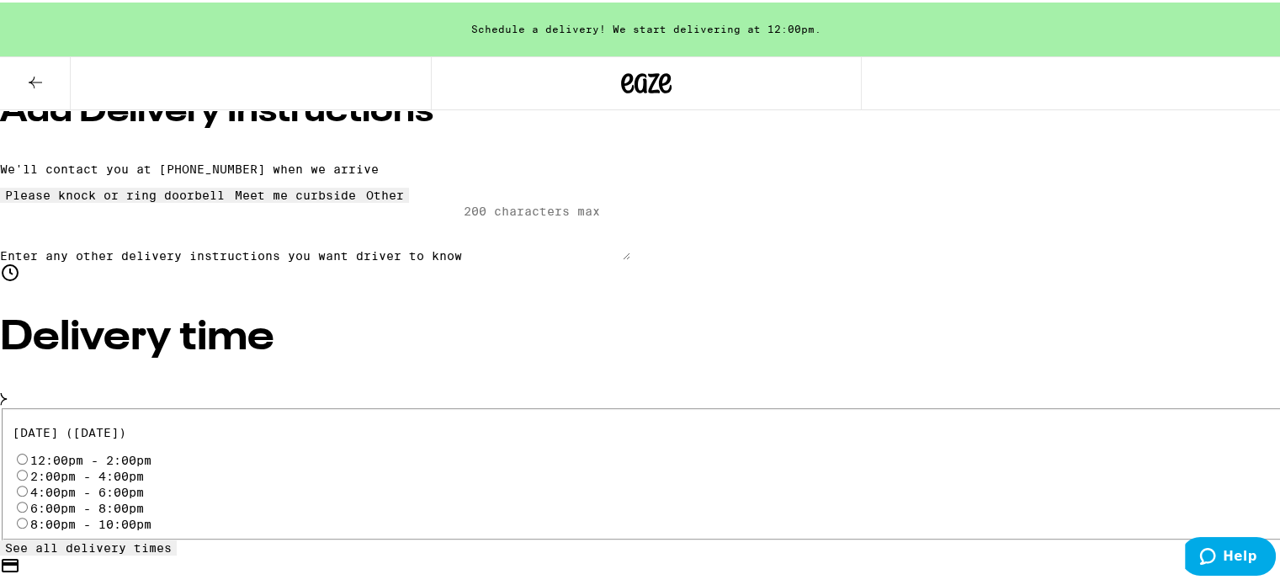
click at [28, 451] on input "12:00pm - 2:00pm" at bounding box center [22, 456] width 11 height 11
radio input "true"
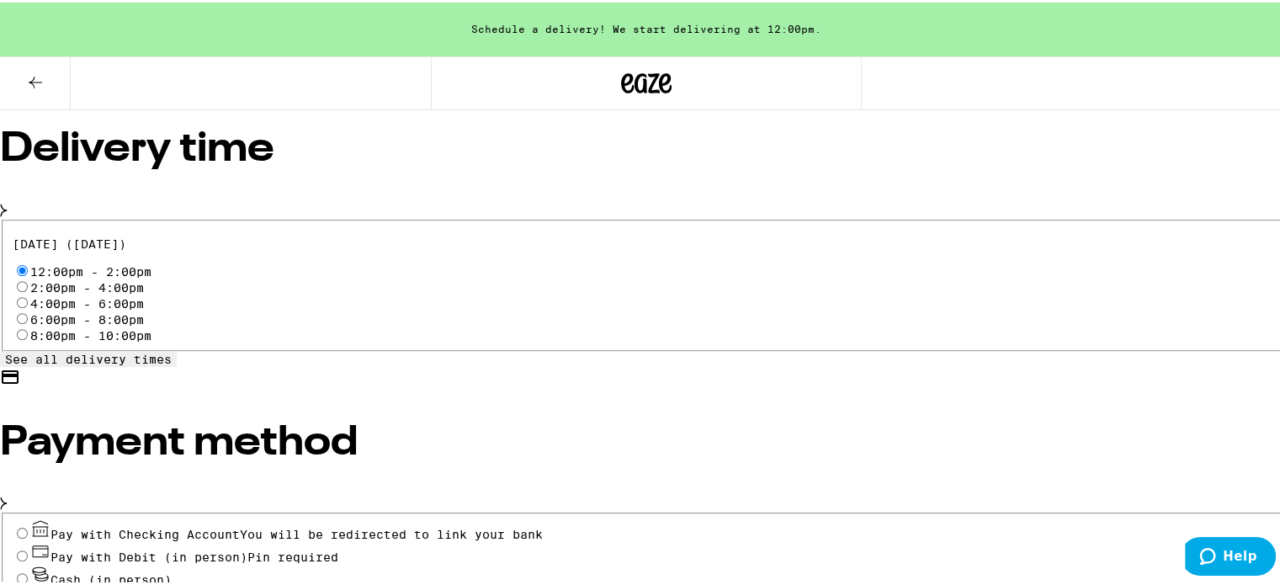
scroll to position [589, 0]
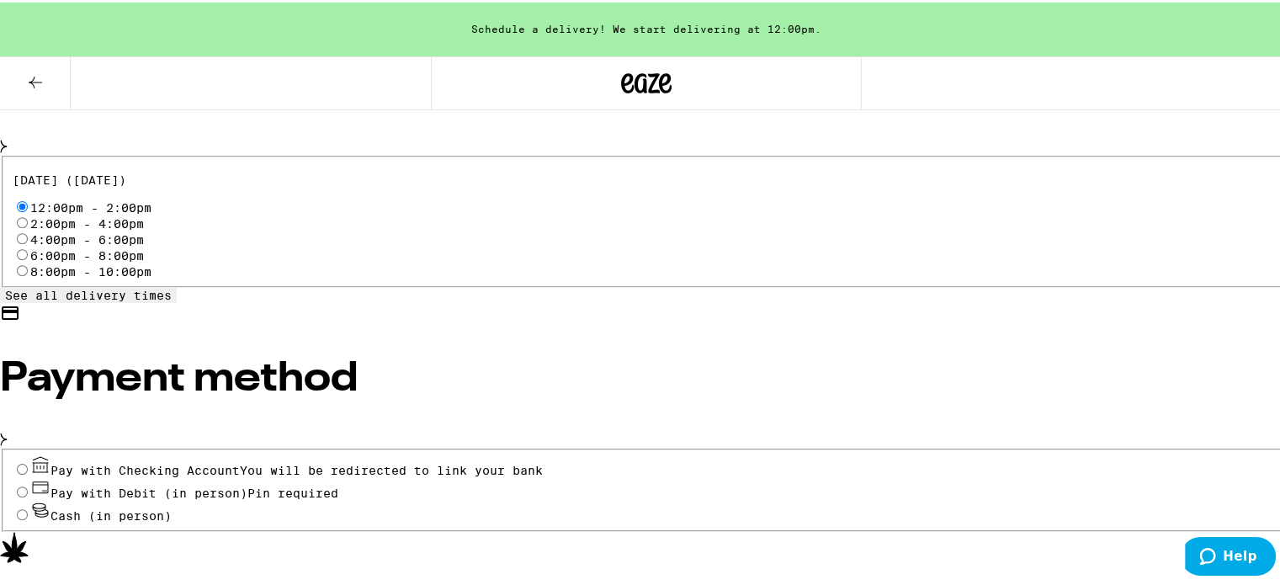
click at [28, 484] on input "Pay with Debit (in person) Pin required" at bounding box center [22, 489] width 11 height 11
radio input "true"
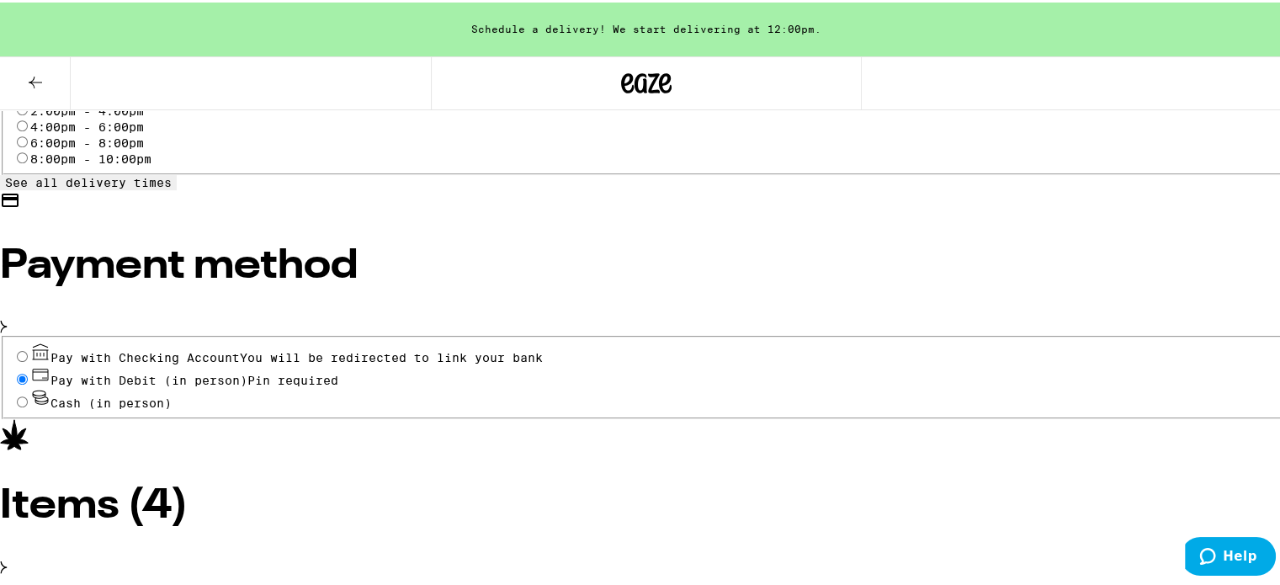
scroll to position [704, 0]
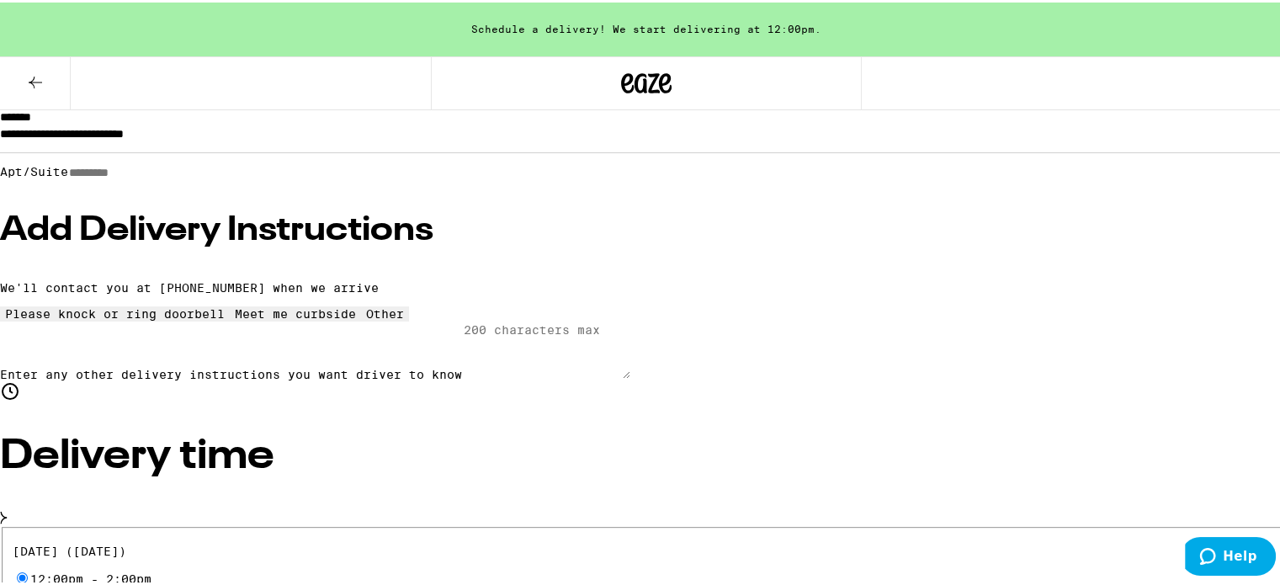
scroll to position [199, 0]
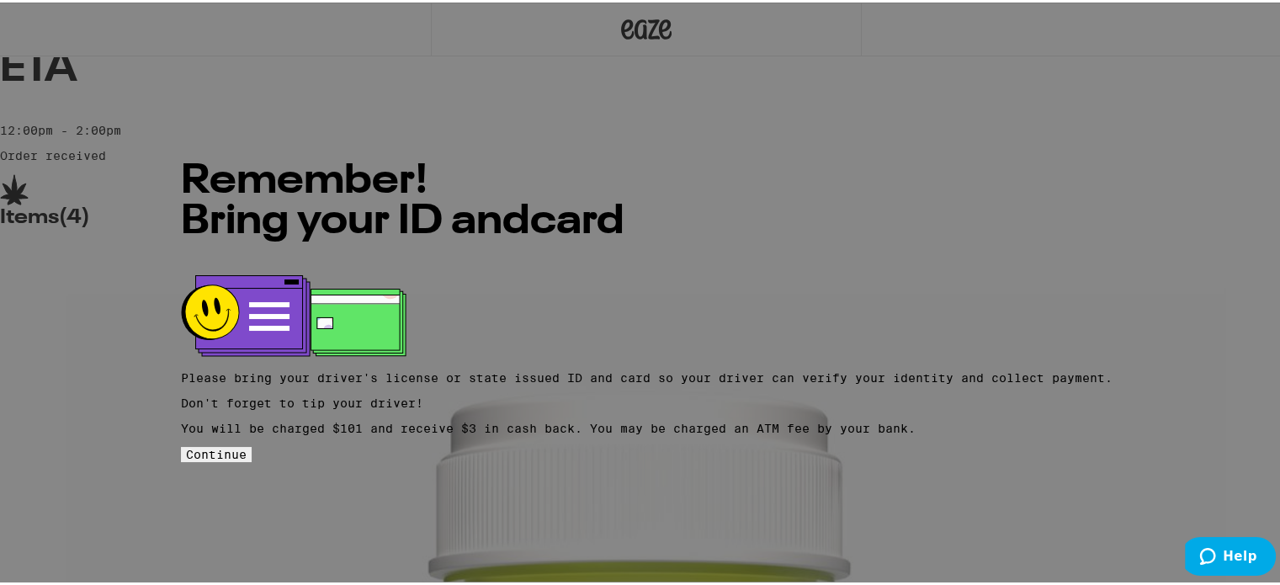
click at [677, 422] on div "Remember! Bring your ID and card Please bring your driver's license or state is…" at bounding box center [647, 292] width 932 height 335
click at [247, 445] on span "Continue" at bounding box center [216, 451] width 61 height 13
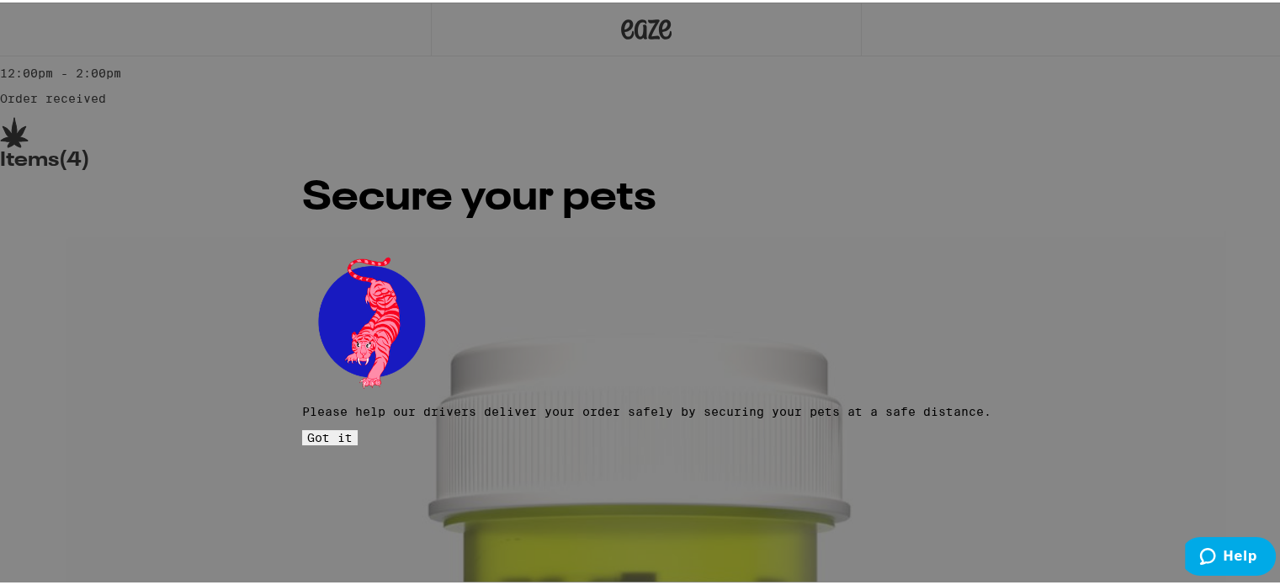
scroll to position [168, 0]
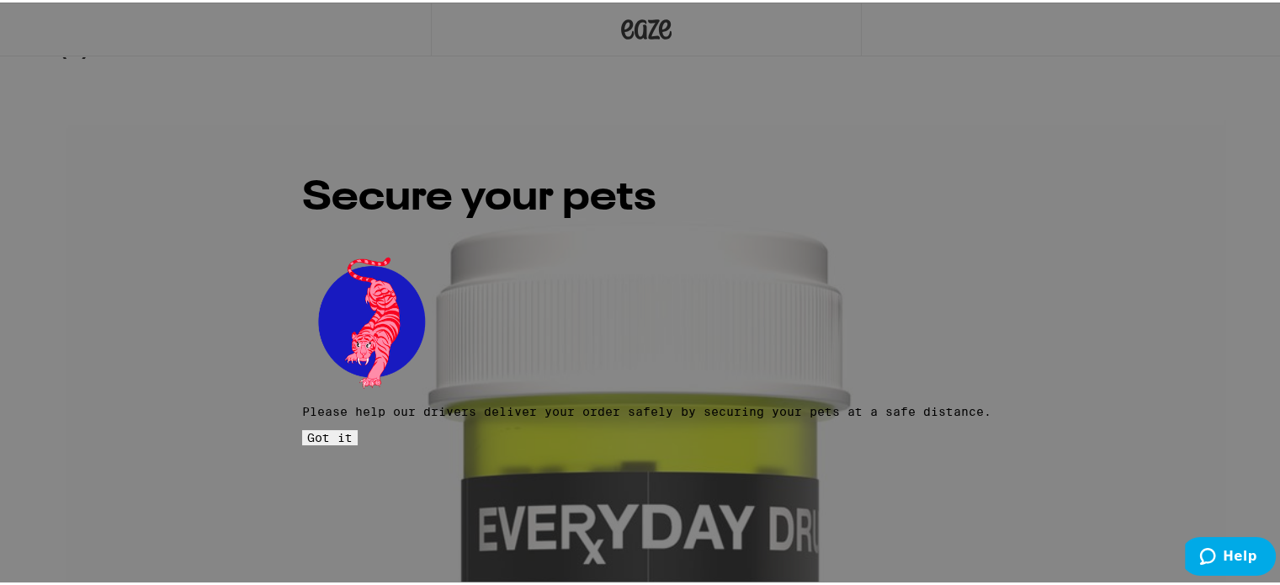
click at [358, 428] on button "Got it" at bounding box center [330, 435] width 56 height 15
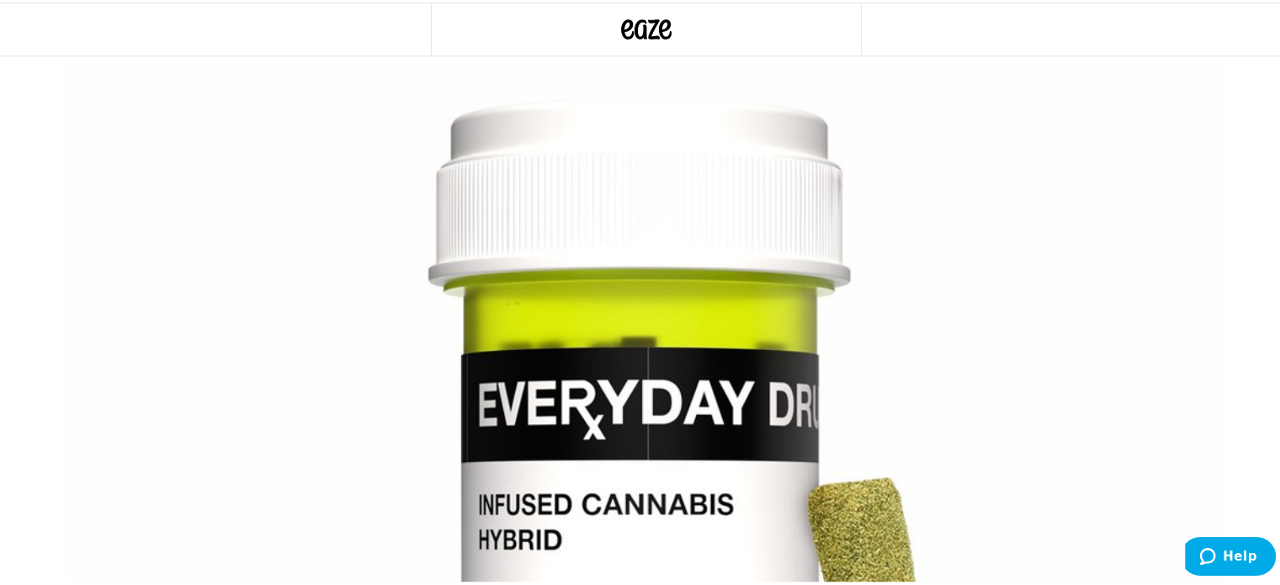
scroll to position [0, 0]
